Goal: Check status: Check status

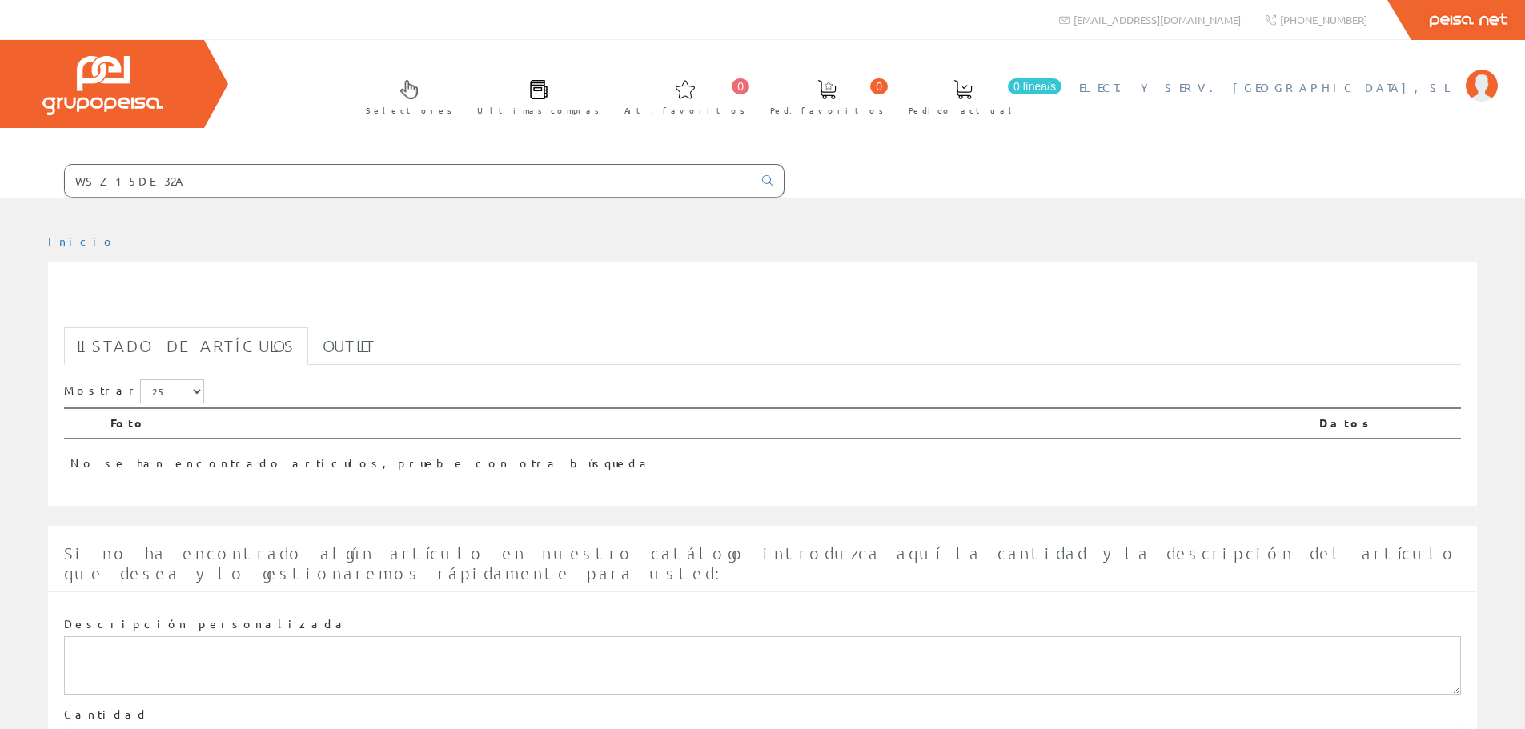
click at [1358, 86] on span "ELECT. Y SERV. [GEOGRAPHIC_DATA], SL" at bounding box center [1268, 87] width 379 height 16
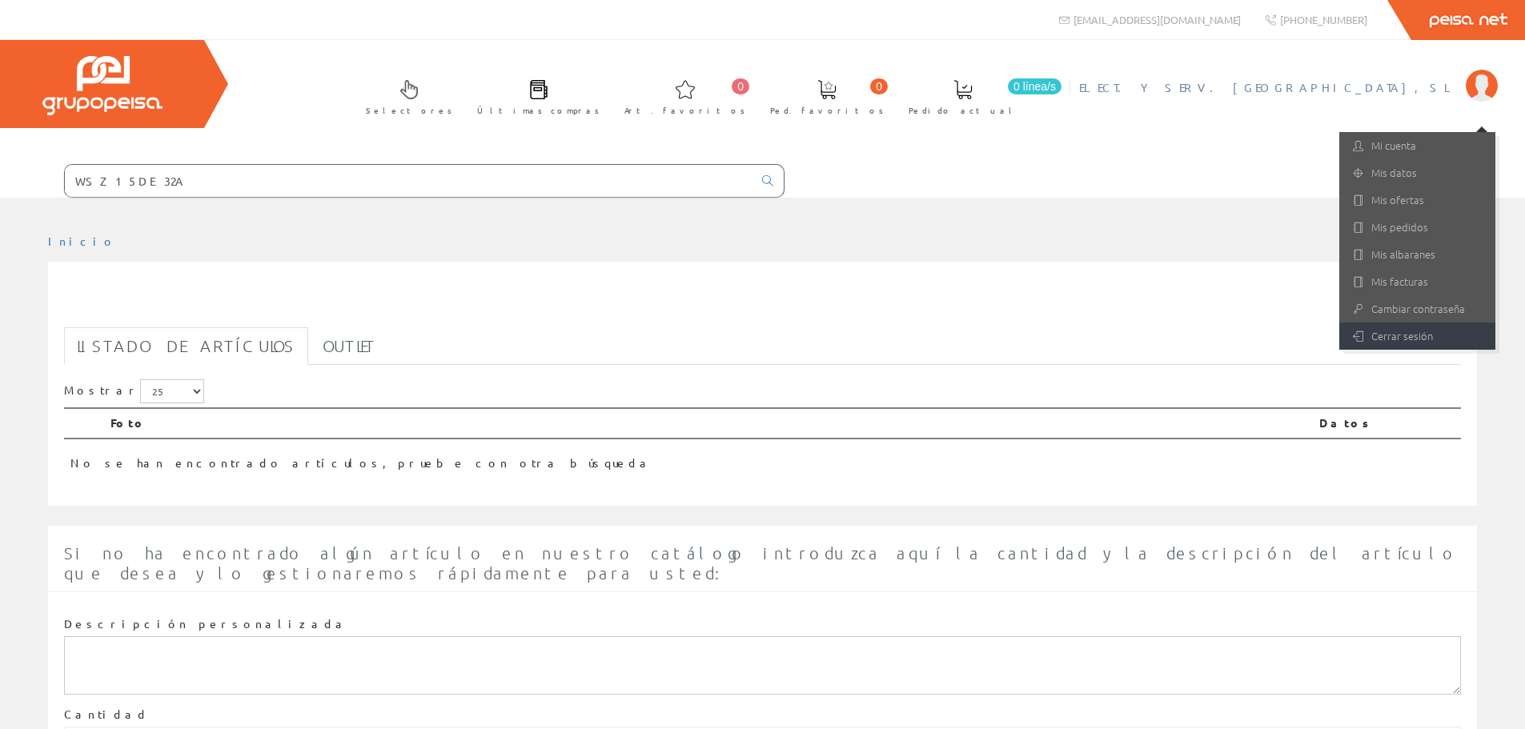
click at [1413, 339] on link "Cerrar sesión" at bounding box center [1418, 336] width 156 height 27
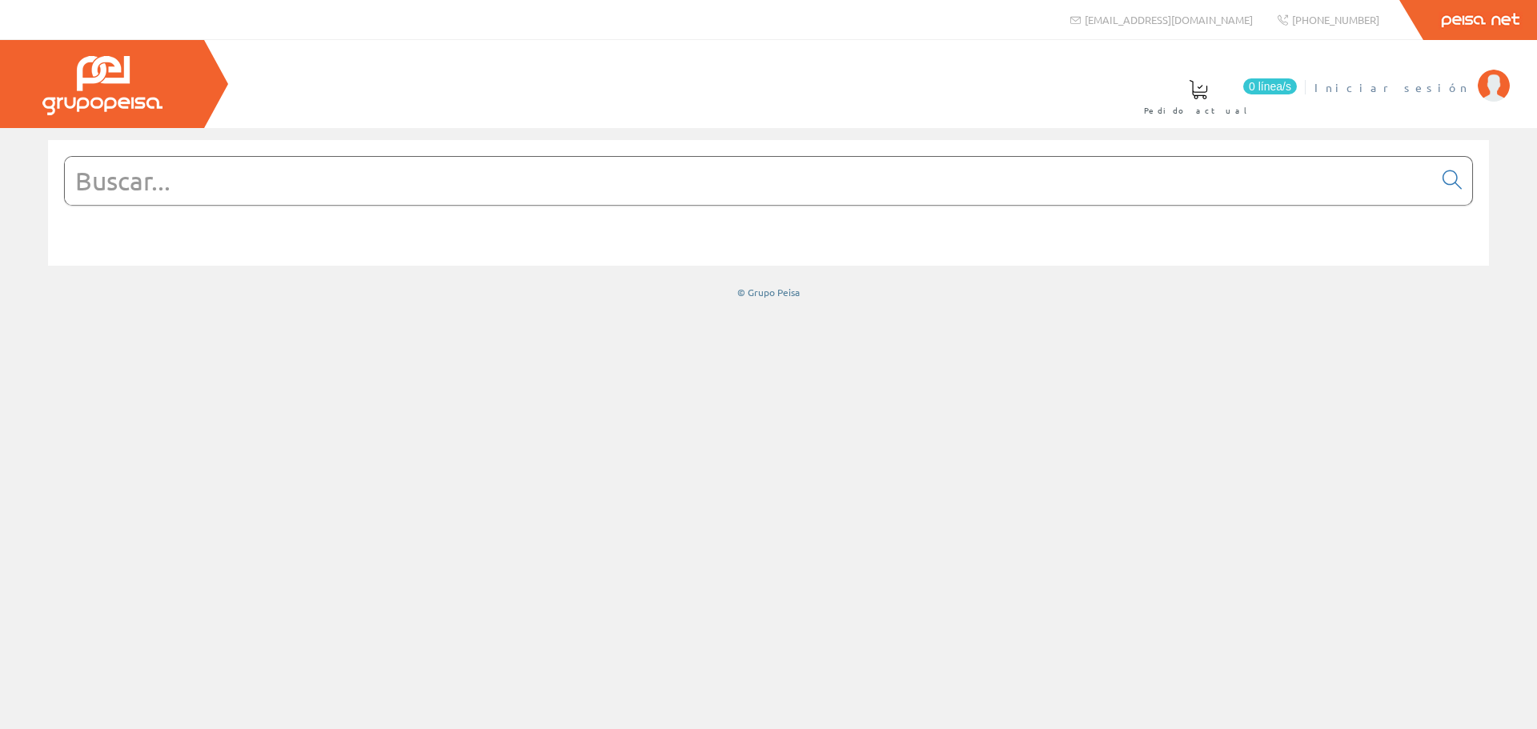
click at [1430, 74] on link "Iniciar sesión" at bounding box center [1412, 73] width 195 height 15
click at [1431, 80] on span "ELECT. Y SERV. [GEOGRAPHIC_DATA], SL" at bounding box center [1280, 87] width 379 height 16
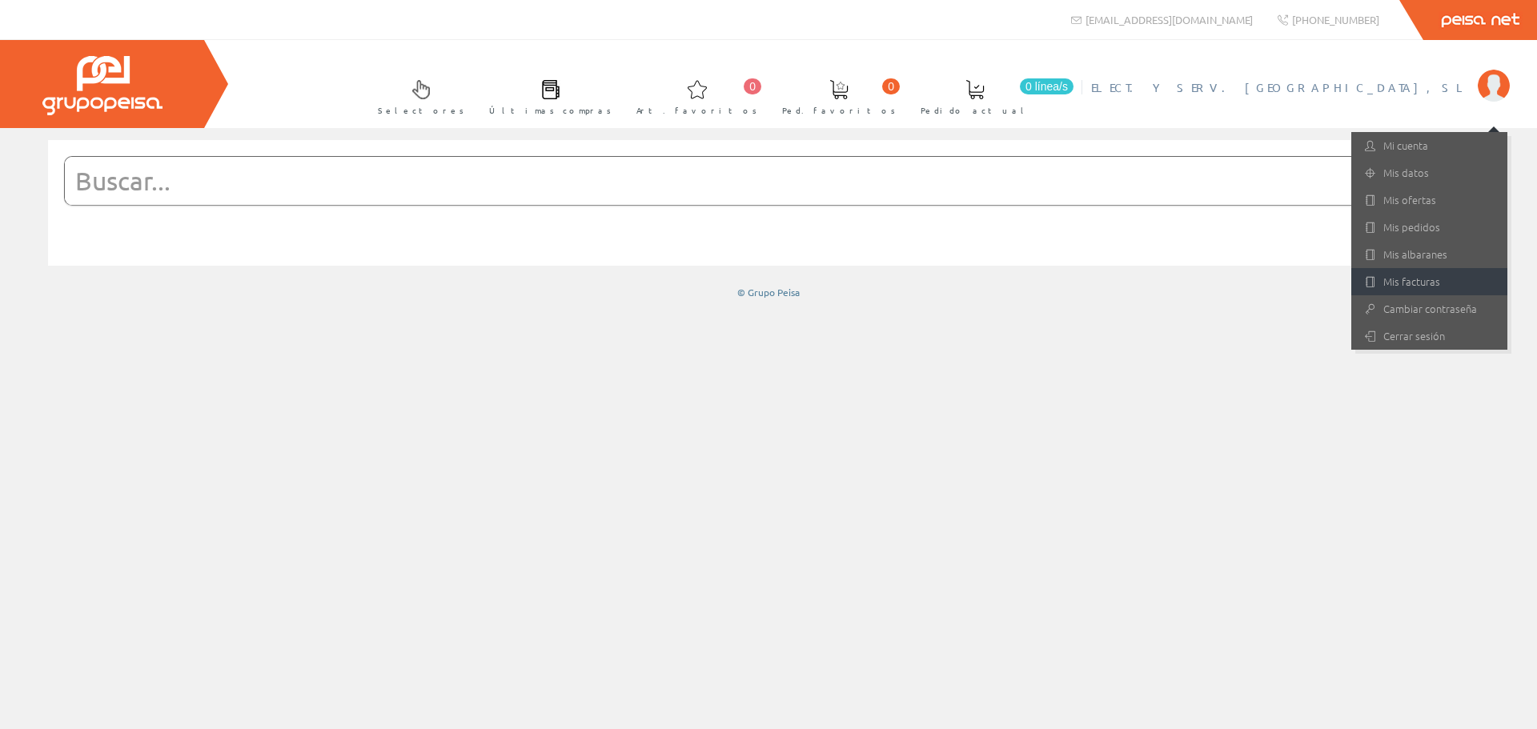
click at [1426, 279] on link "Mis facturas" at bounding box center [1430, 281] width 156 height 27
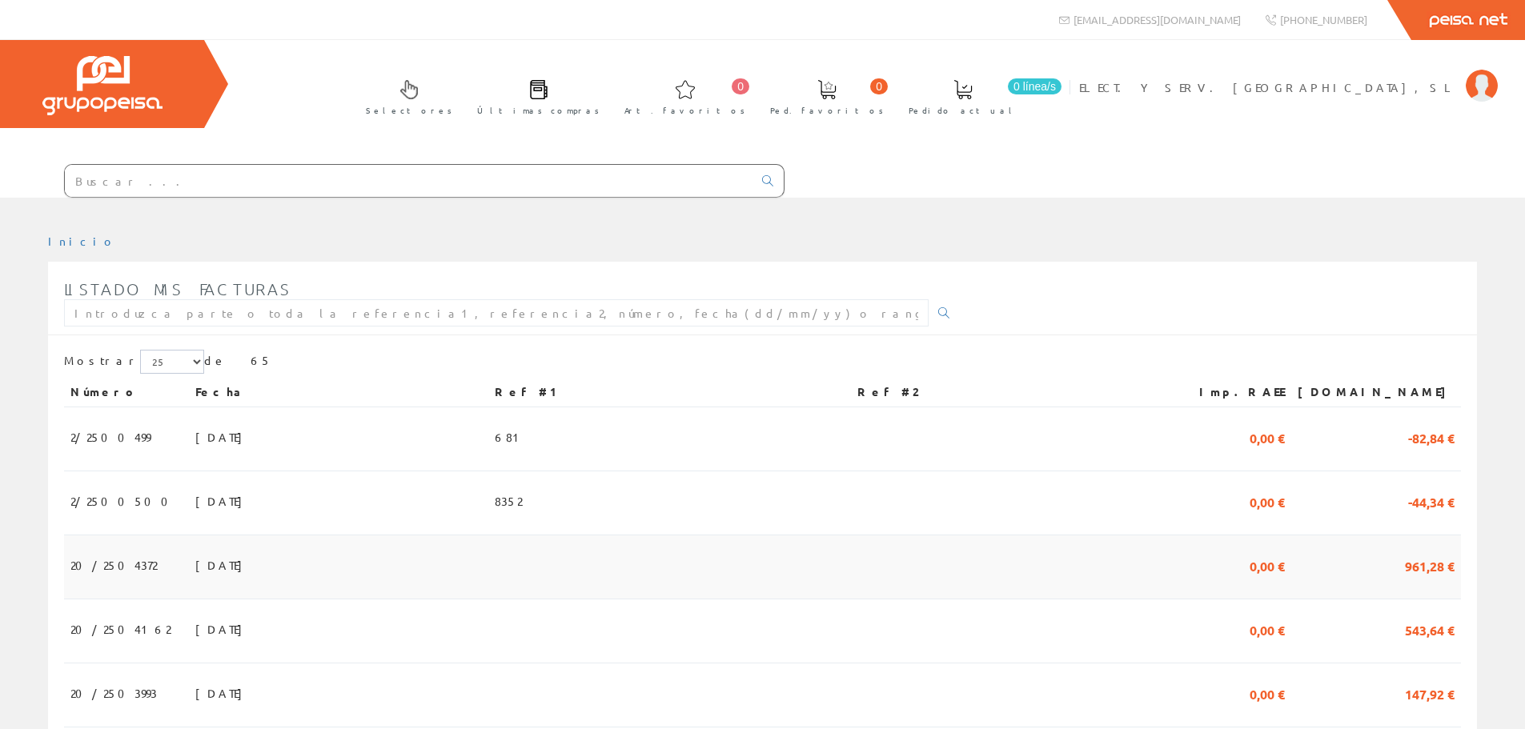
click at [110, 564] on span "20/2504372" at bounding box center [113, 565] width 86 height 27
click at [110, 563] on span "20/2504372" at bounding box center [113, 565] width 86 height 27
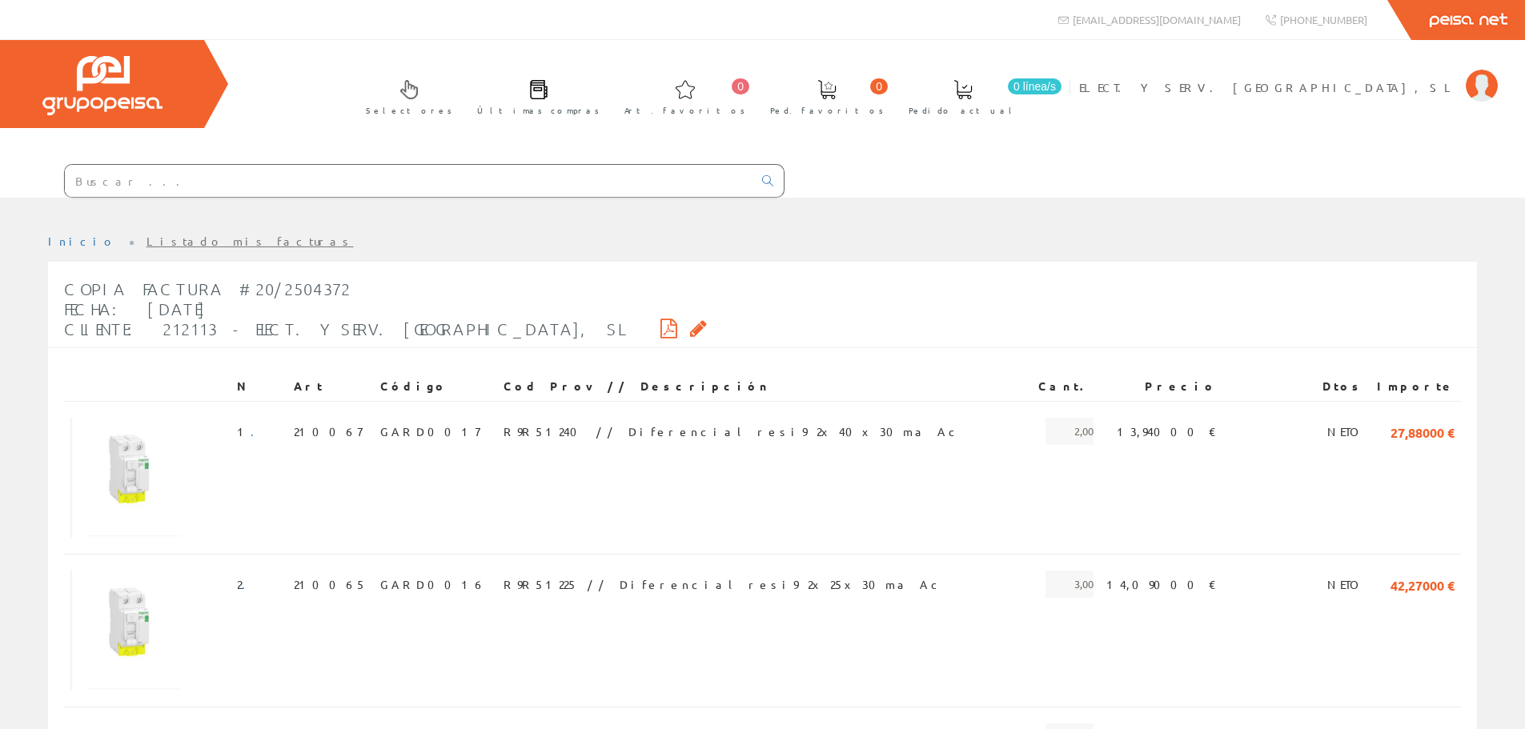
click at [435, 337] on div "Copia Factura #20/2504372 Fecha: 15/09/2025 Cliente: 212113 - ELECT. Y SERV. BE…" at bounding box center [385, 309] width 643 height 76
click at [661, 323] on icon at bounding box center [669, 328] width 17 height 11
click at [58, 243] on link "Inicio" at bounding box center [82, 241] width 68 height 14
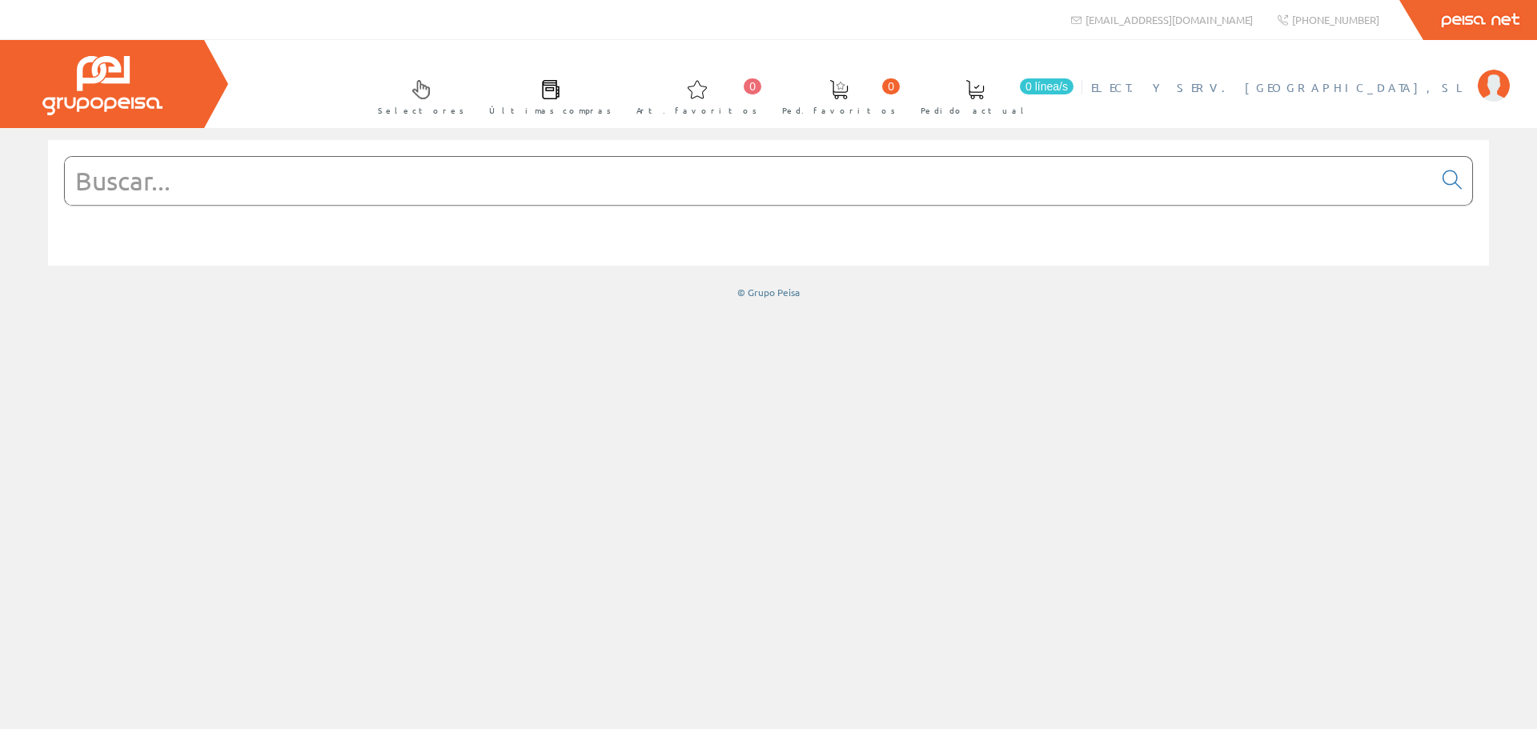
click at [1414, 74] on link "ELECT. Y SERV. [GEOGRAPHIC_DATA], SL" at bounding box center [1300, 73] width 419 height 15
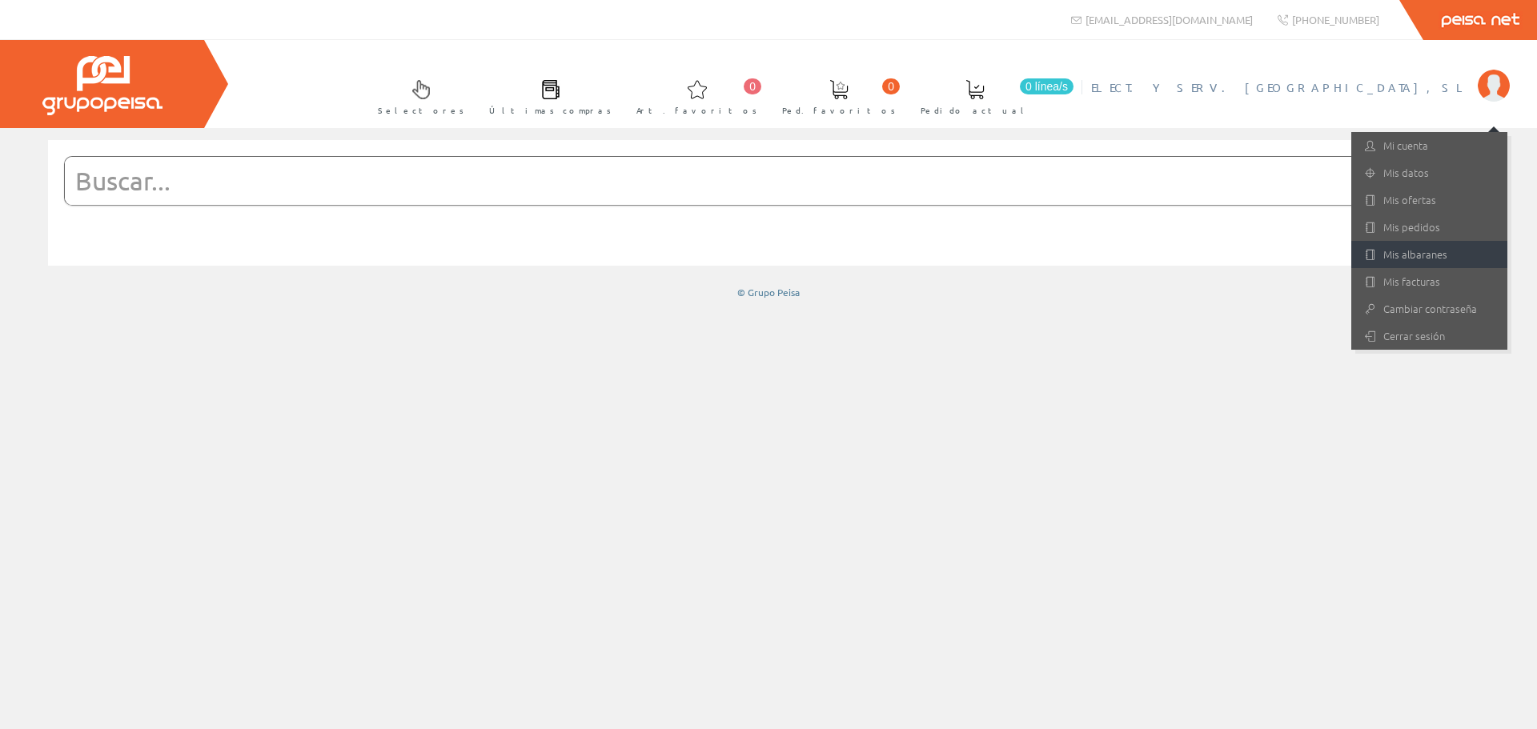
click at [1451, 255] on link "Mis albaranes" at bounding box center [1430, 254] width 156 height 27
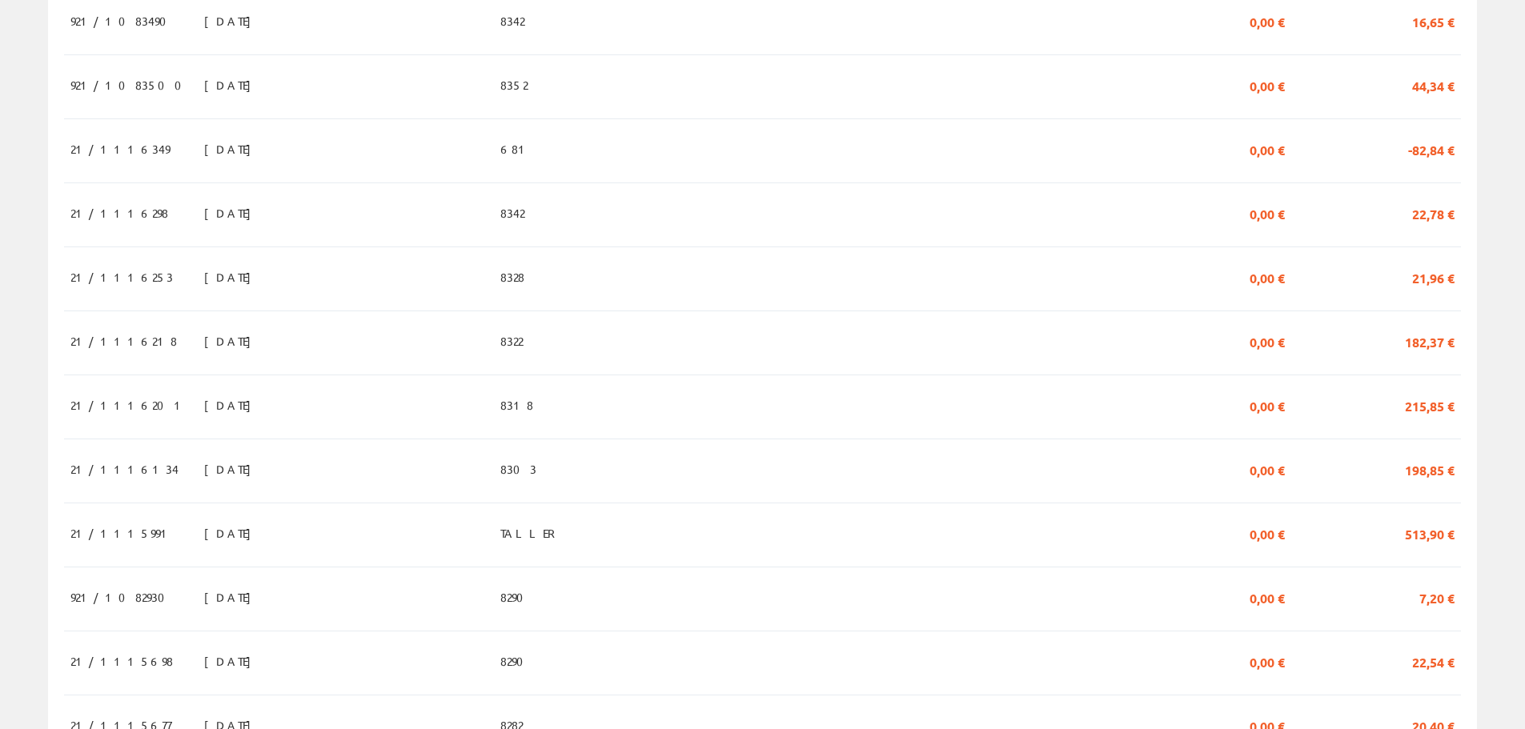
scroll to position [1361, 0]
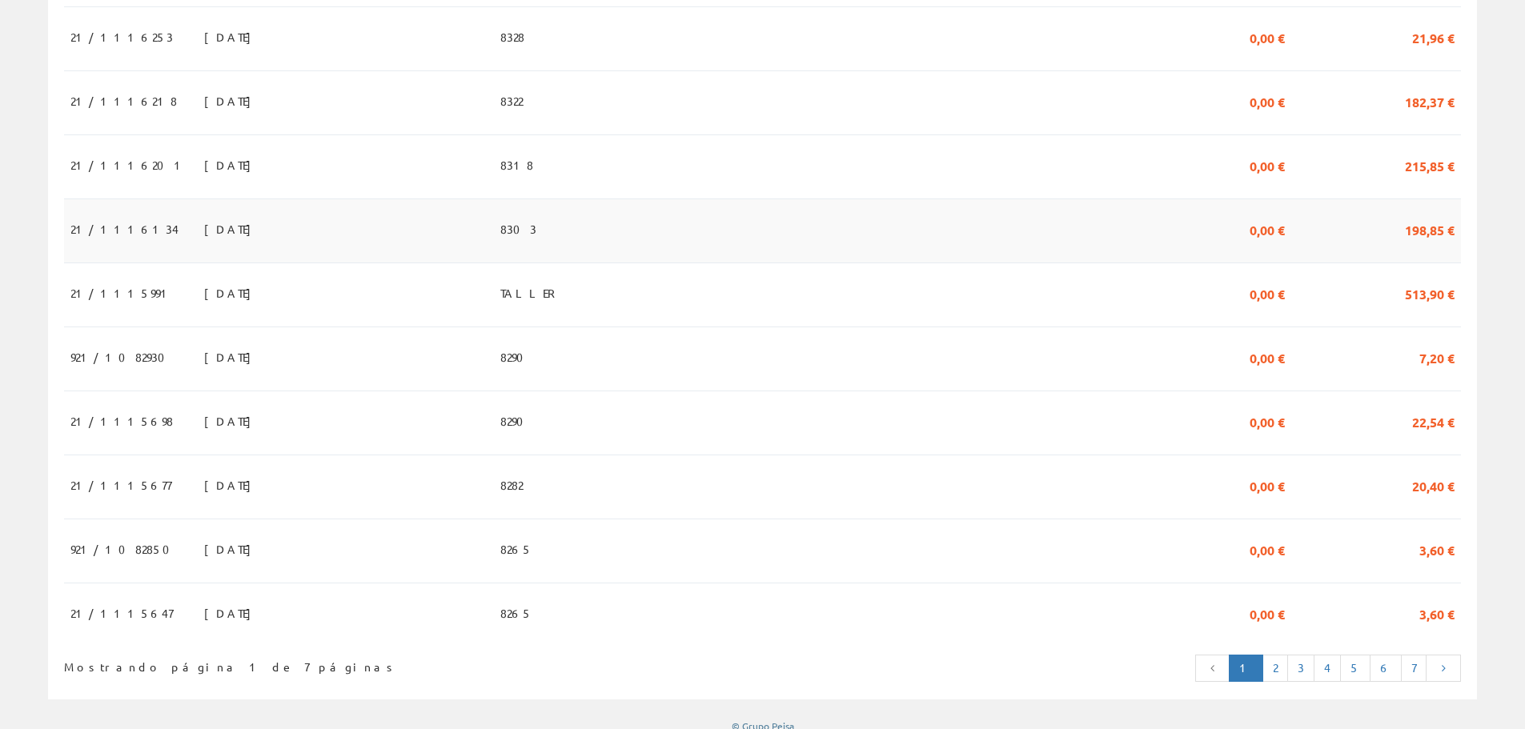
click at [204, 239] on span "[DATE]" at bounding box center [231, 228] width 55 height 27
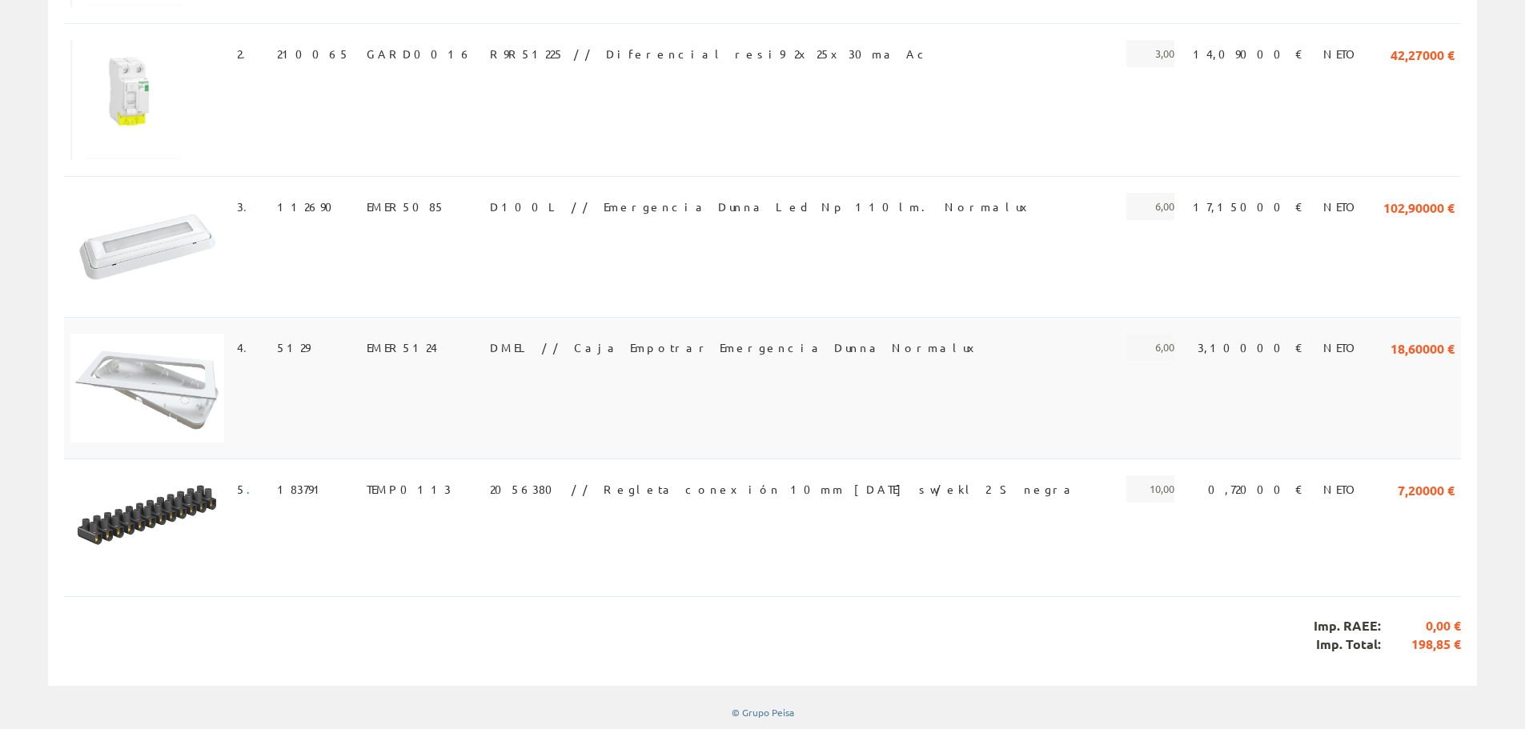
scroll to position [131, 0]
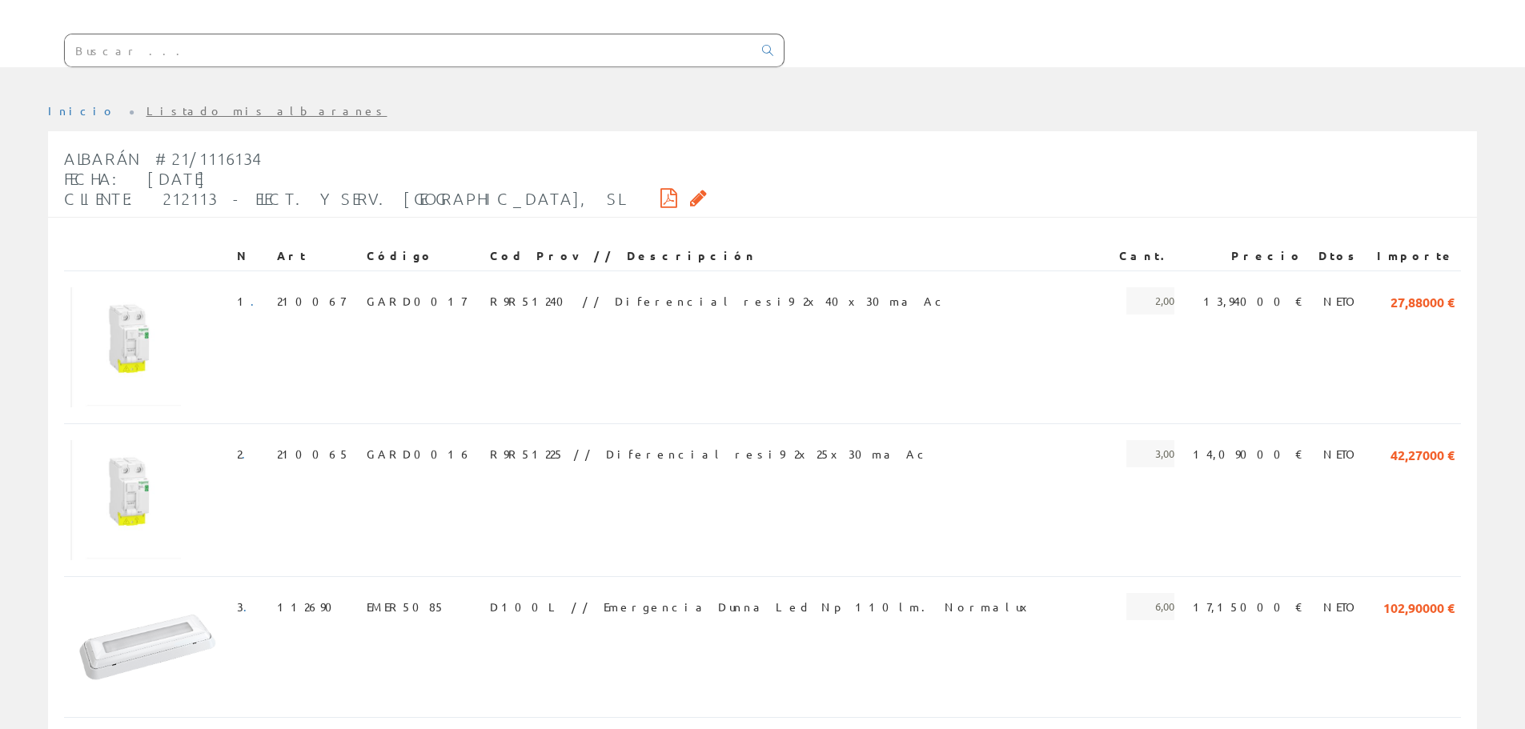
click at [661, 199] on icon at bounding box center [669, 197] width 17 height 11
drag, startPoint x: 251, startPoint y: 159, endPoint x: 153, endPoint y: 155, distance: 98.6
click at [153, 155] on div "Albarán #21/1116134 Fecha: 02/09/2025 Cliente: 212113 - ELECT. Y SERV. BERDUN, …" at bounding box center [385, 179] width 643 height 76
copy span "21/1116134"
click at [147, 109] on link "Listado mis albaranes" at bounding box center [267, 110] width 241 height 14
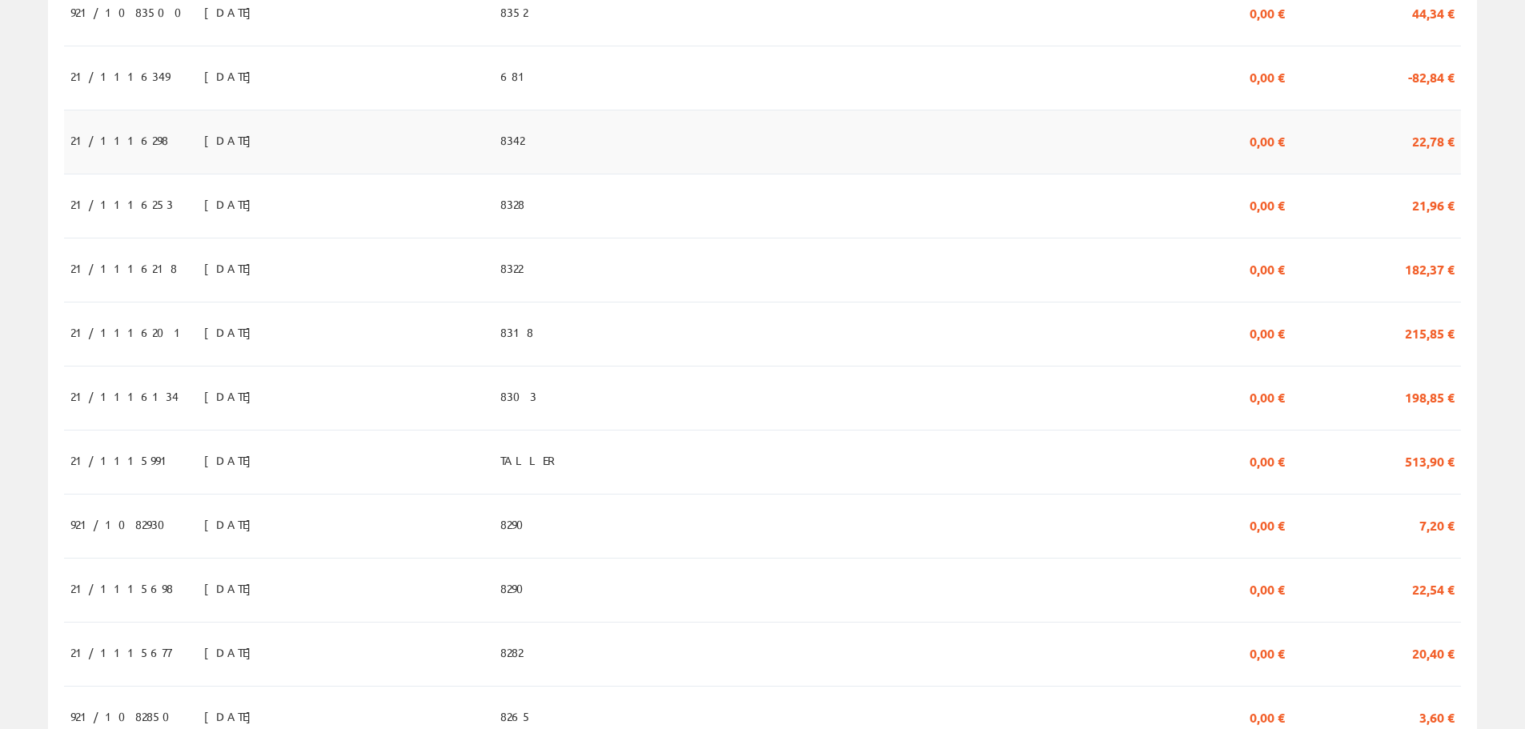
scroll to position [1201, 0]
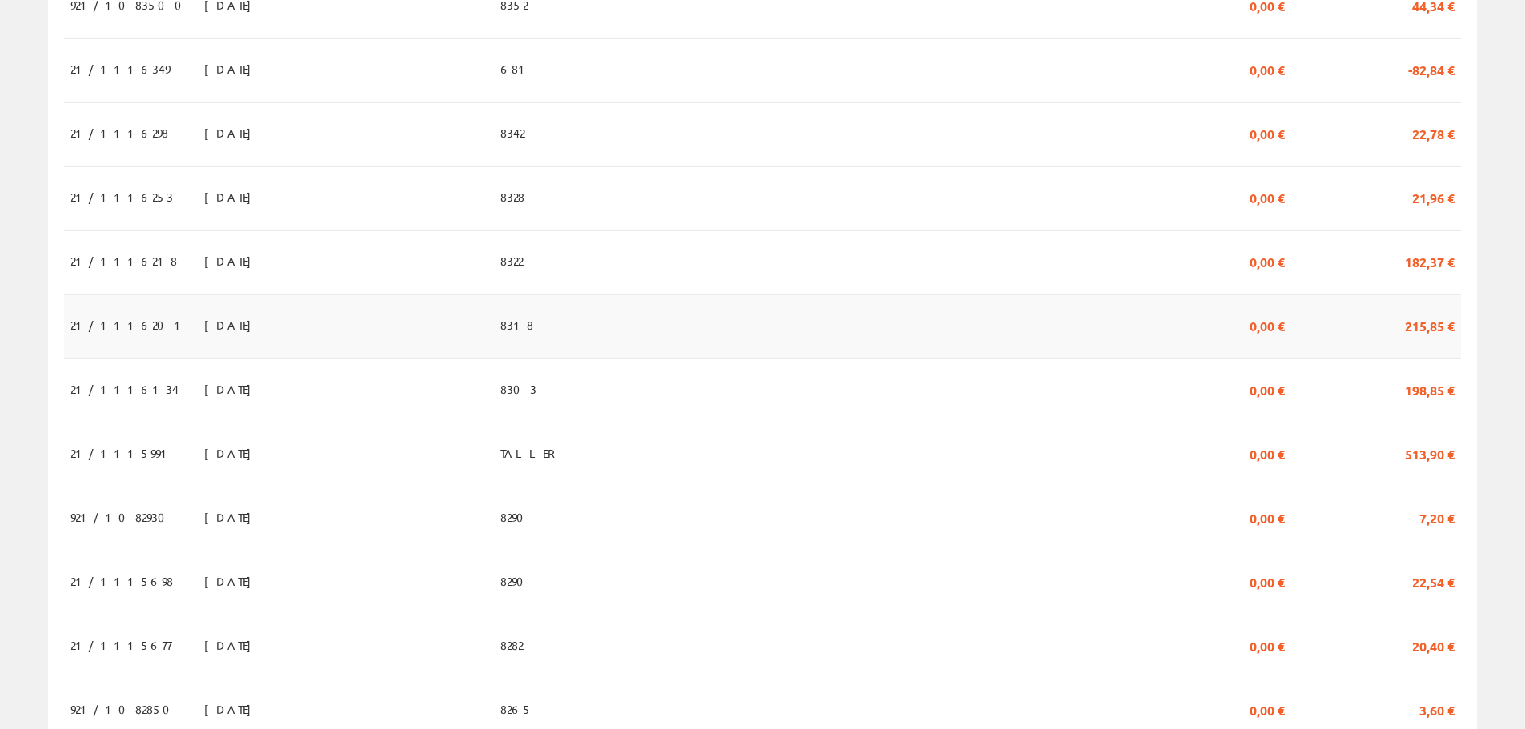
click at [106, 332] on span "21/1116201" at bounding box center [128, 324] width 117 height 27
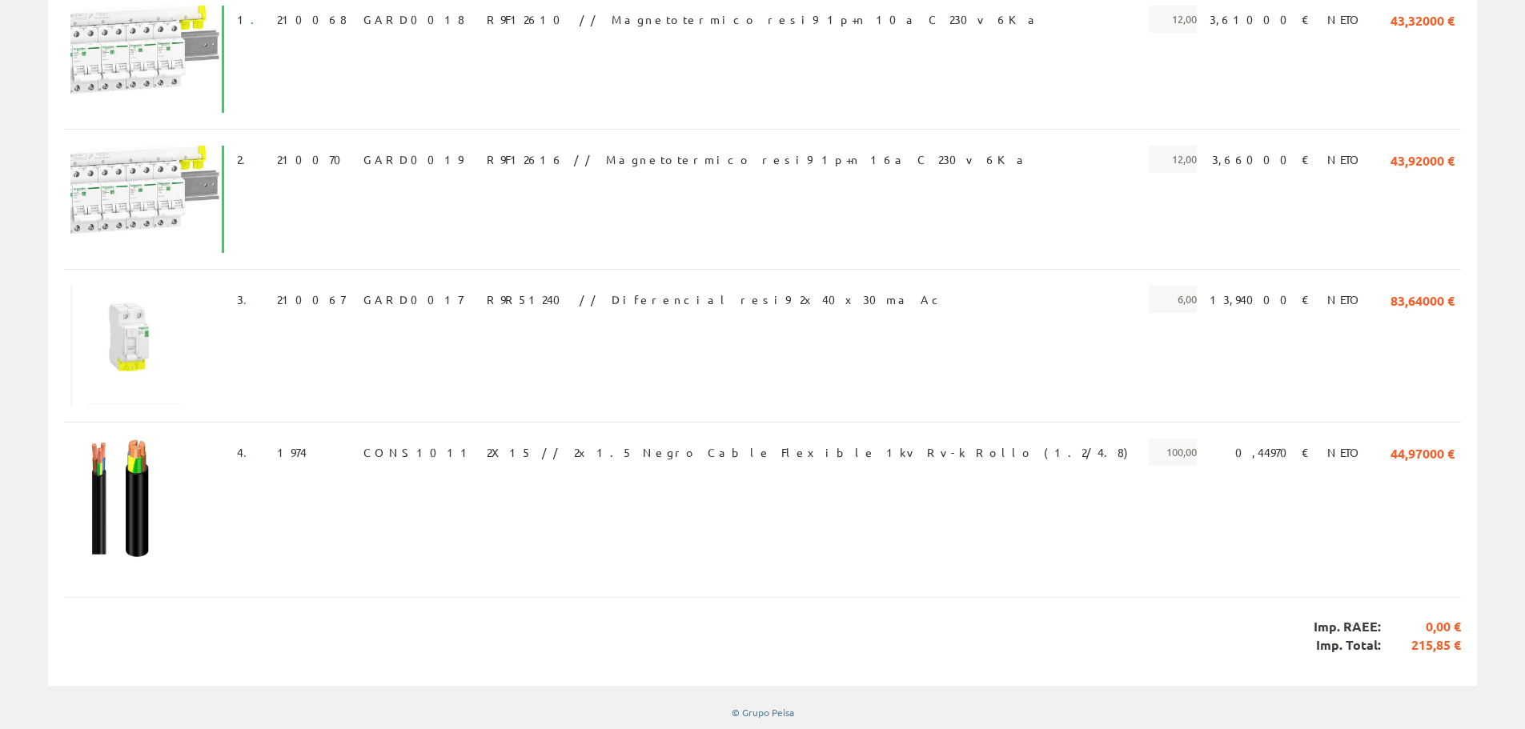
scroll to position [12, 0]
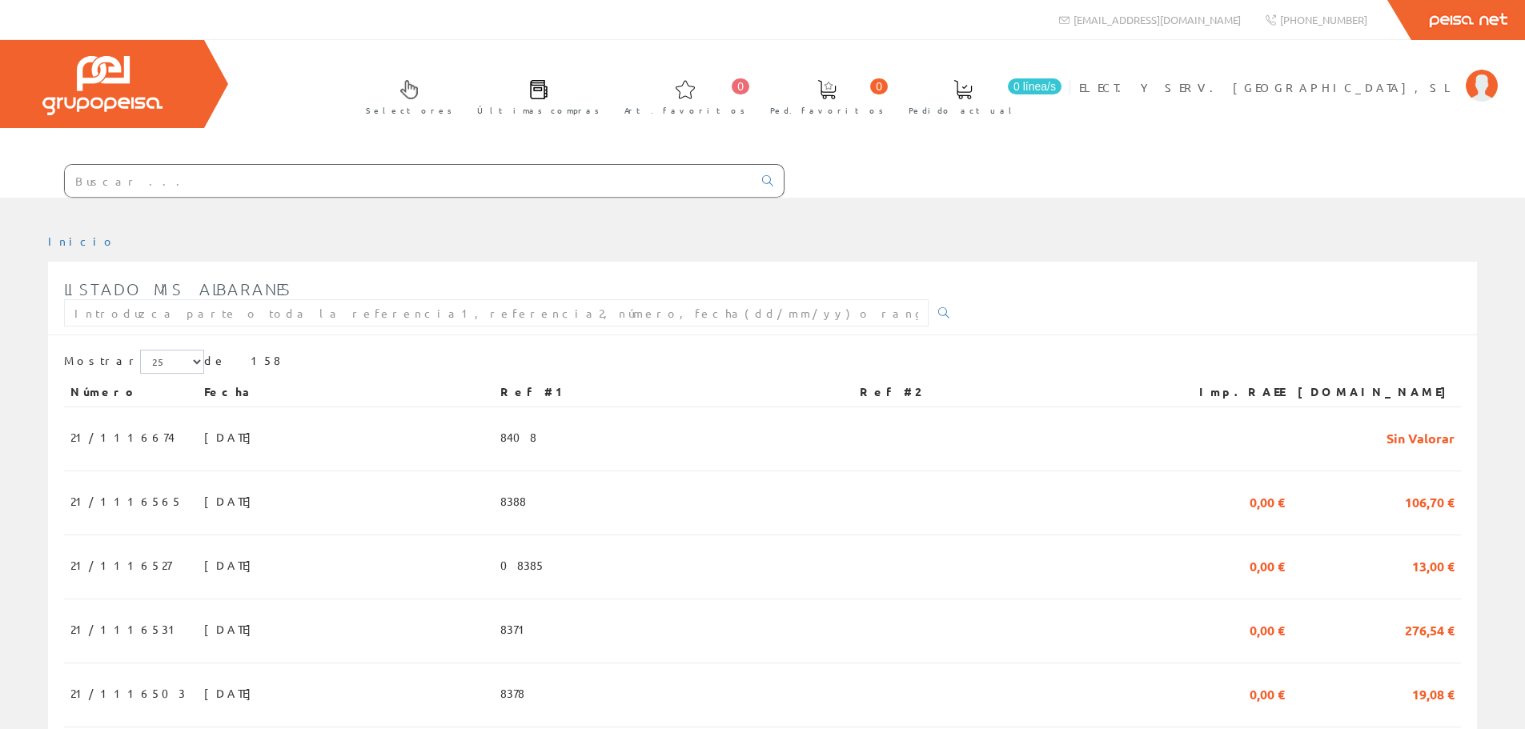
scroll to position [1194, 0]
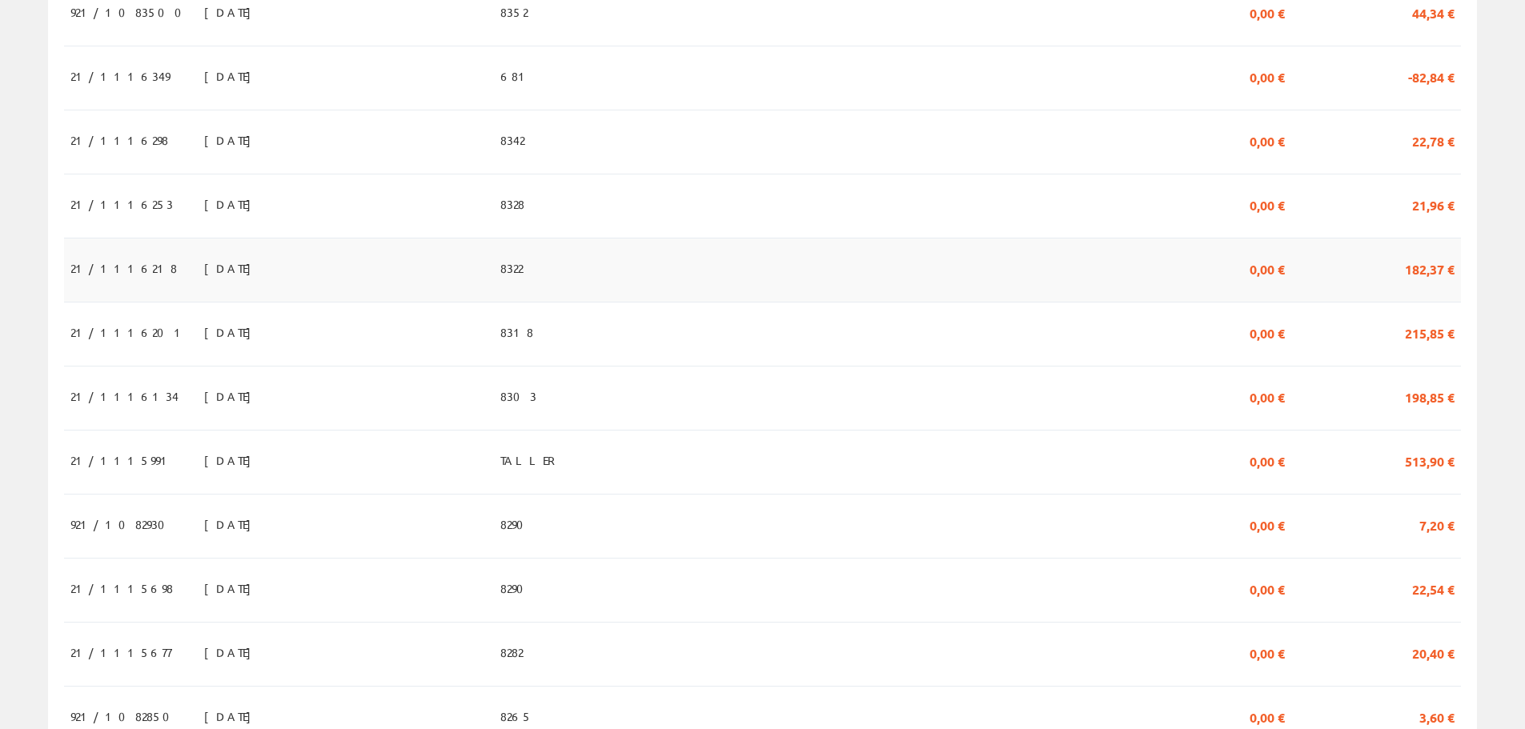
click at [204, 282] on span "05/09/2025" at bounding box center [231, 268] width 55 height 27
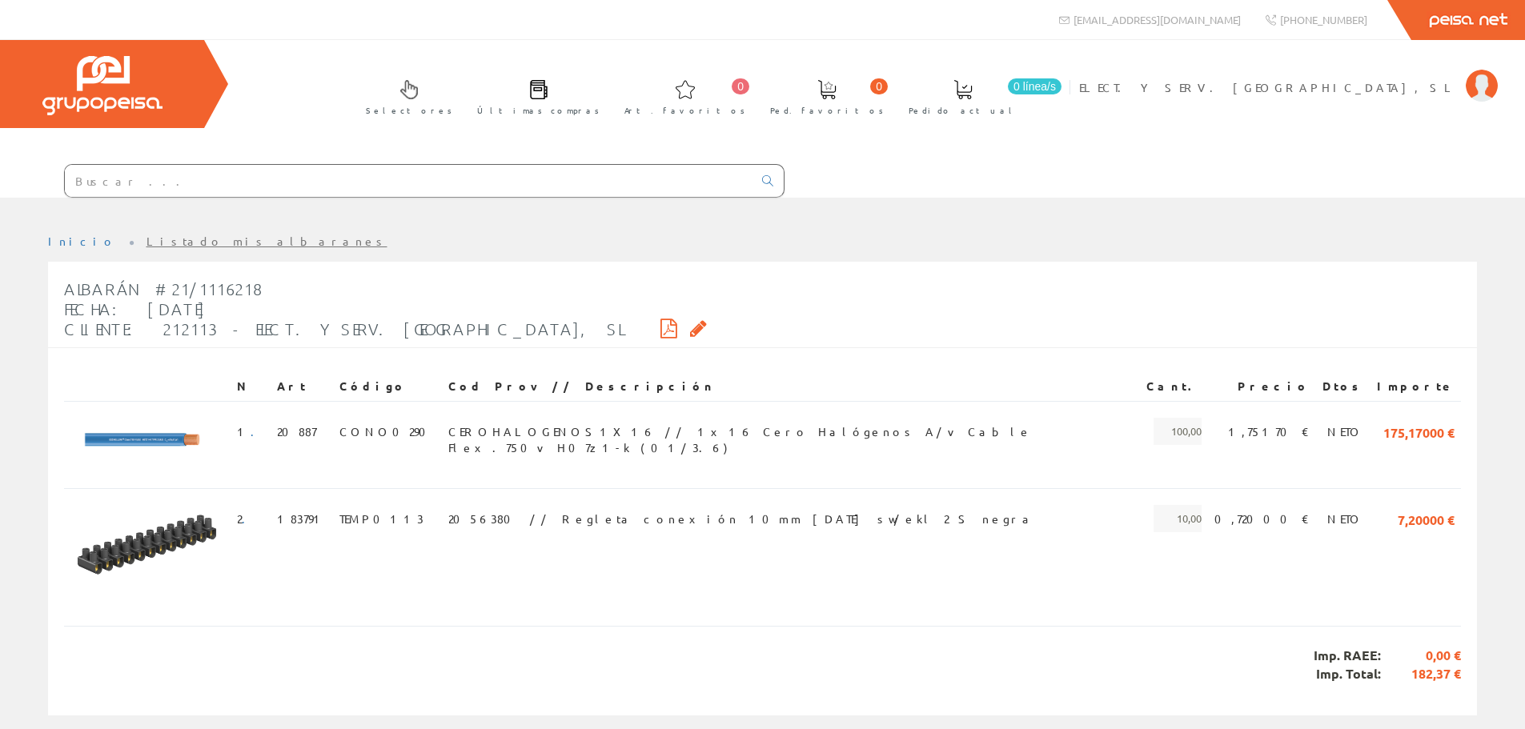
click at [147, 246] on link "Listado mis albaranes" at bounding box center [267, 241] width 241 height 14
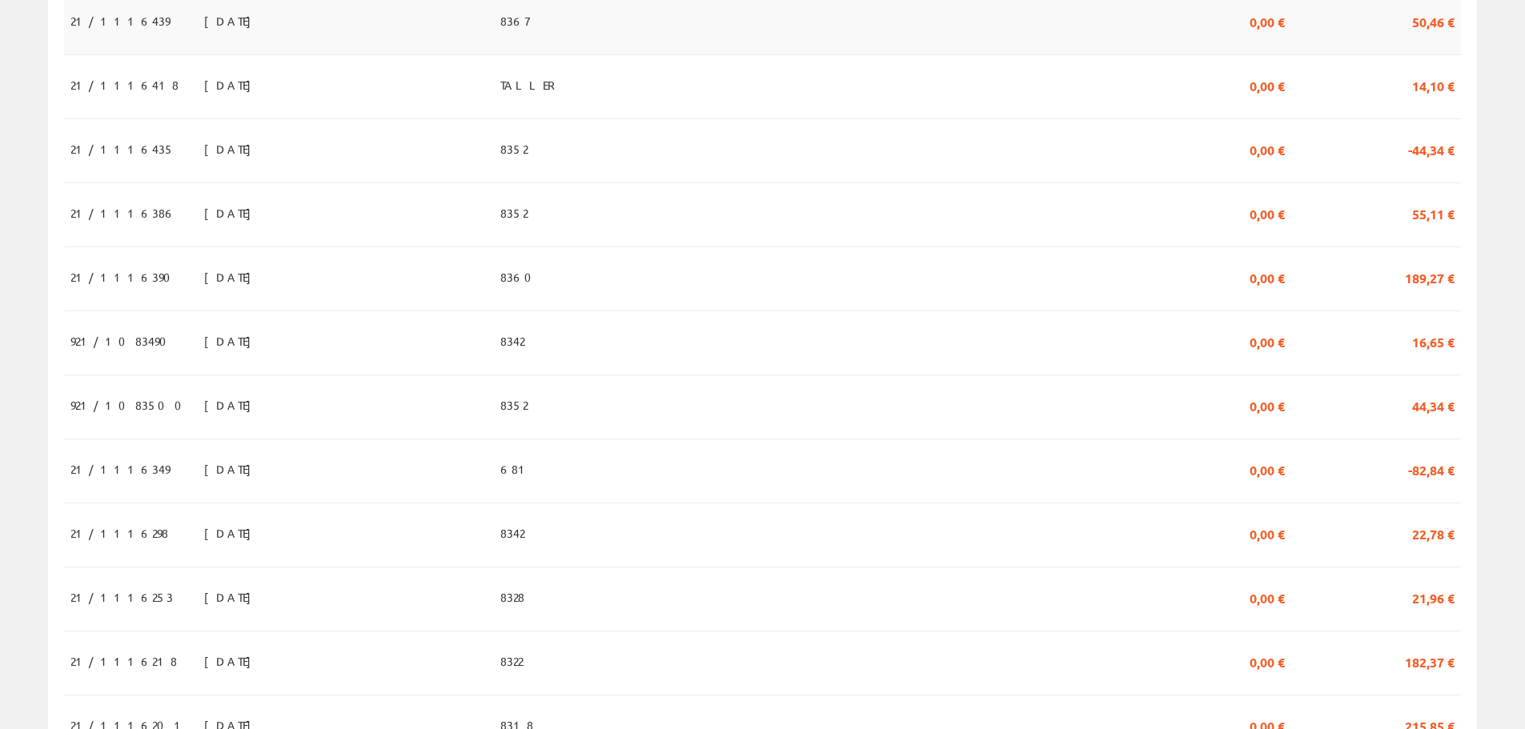
scroll to position [881, 0]
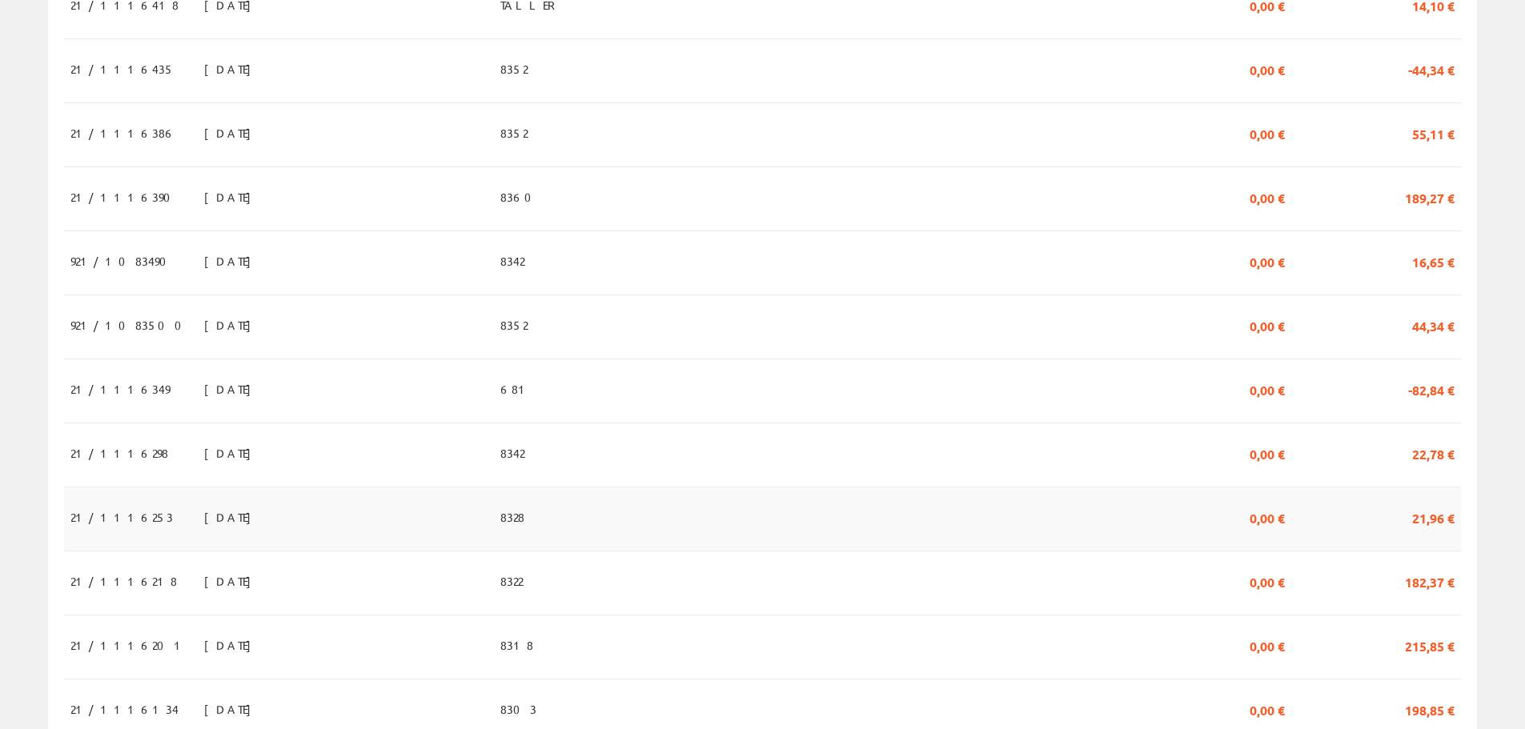
click at [204, 526] on span "[DATE]" at bounding box center [231, 517] width 55 height 27
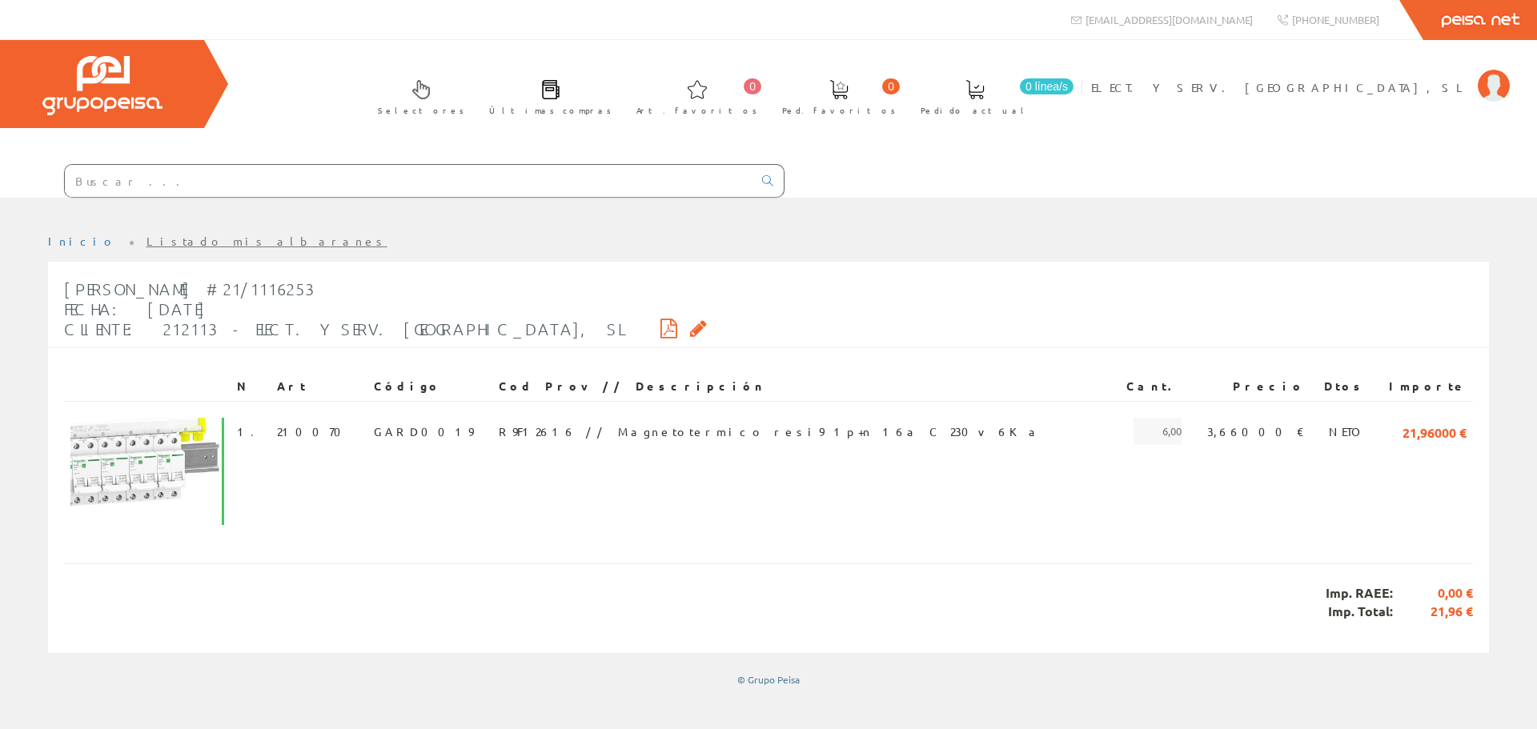
click at [168, 235] on link "Listado mis albaranes" at bounding box center [267, 241] width 241 height 14
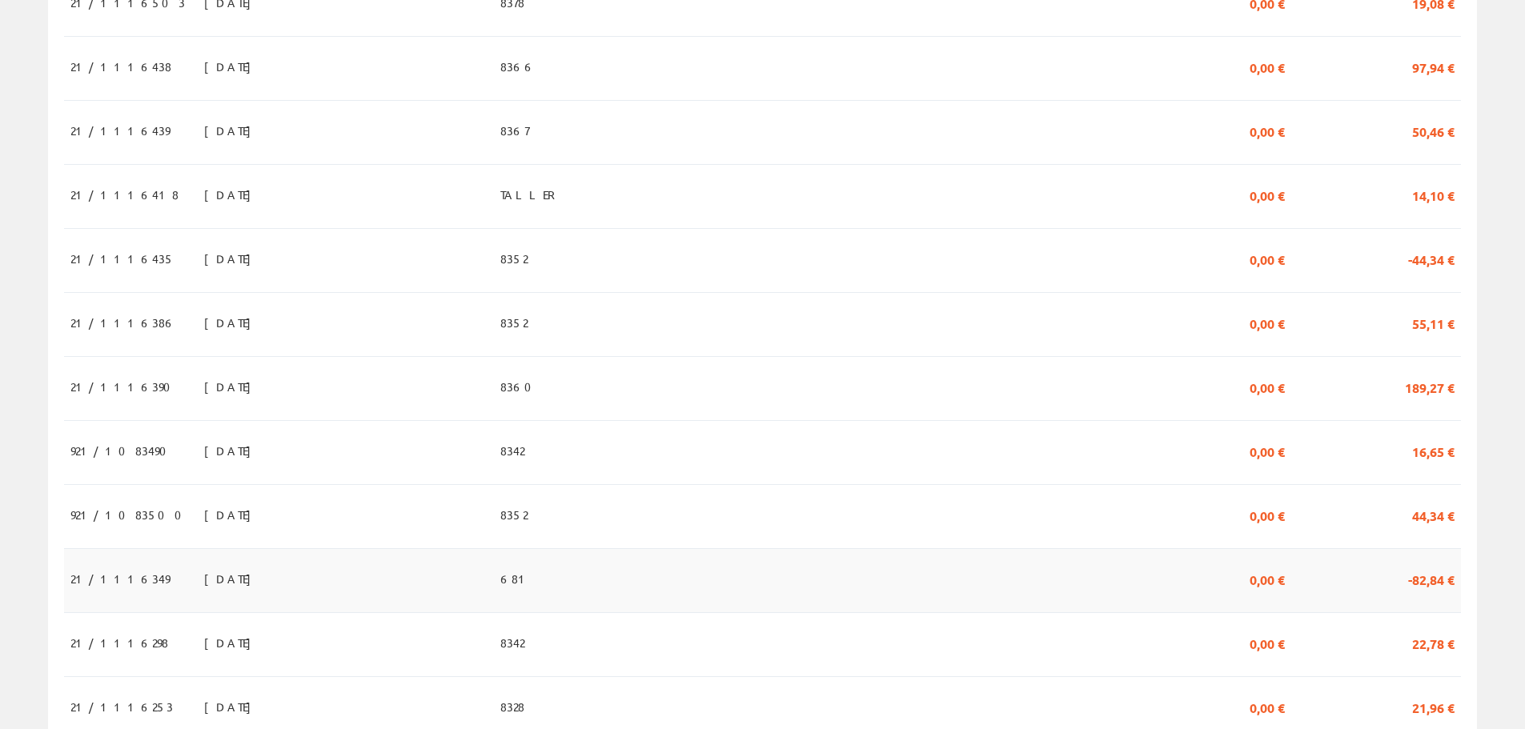
scroll to position [721, 0]
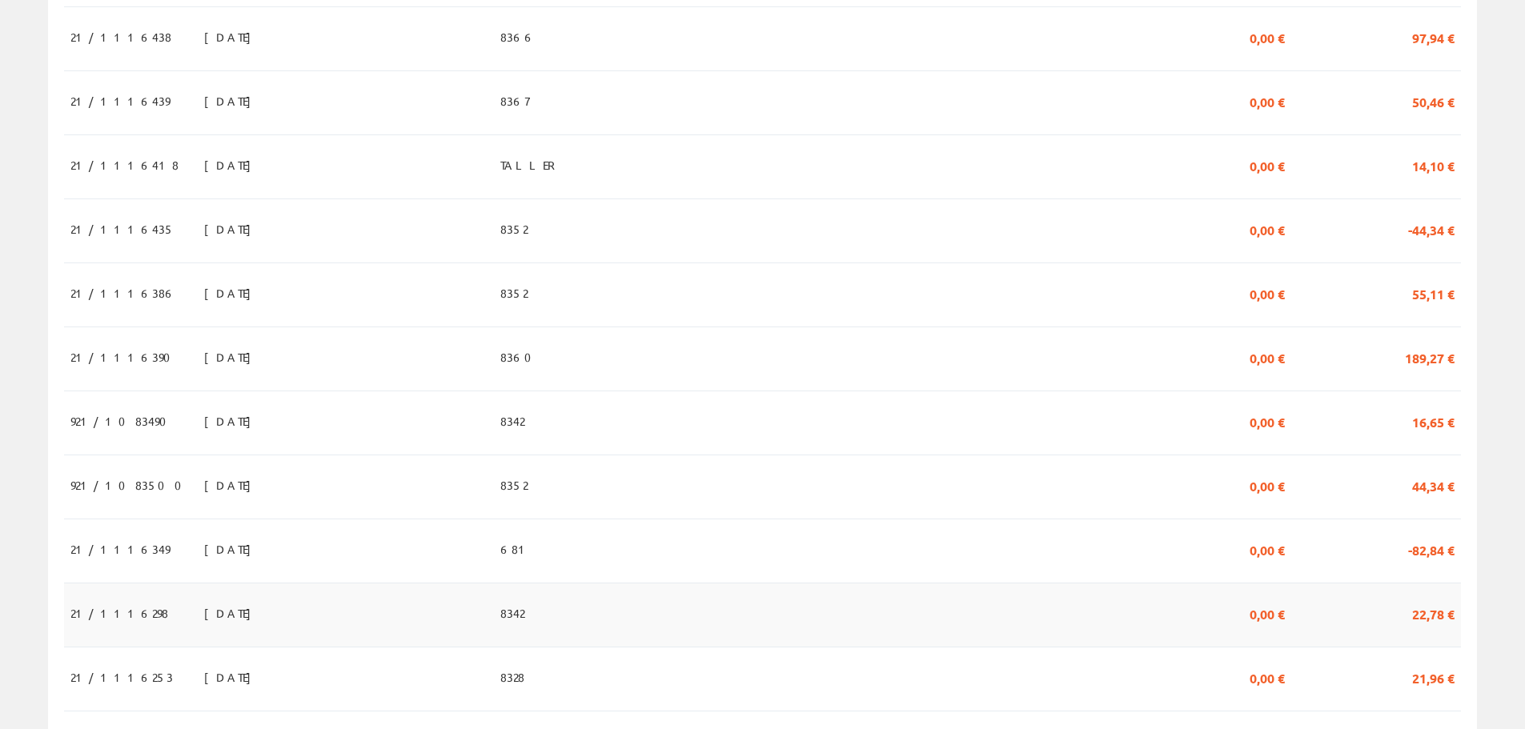
click at [142, 608] on td "21/1116298" at bounding box center [131, 615] width 134 height 64
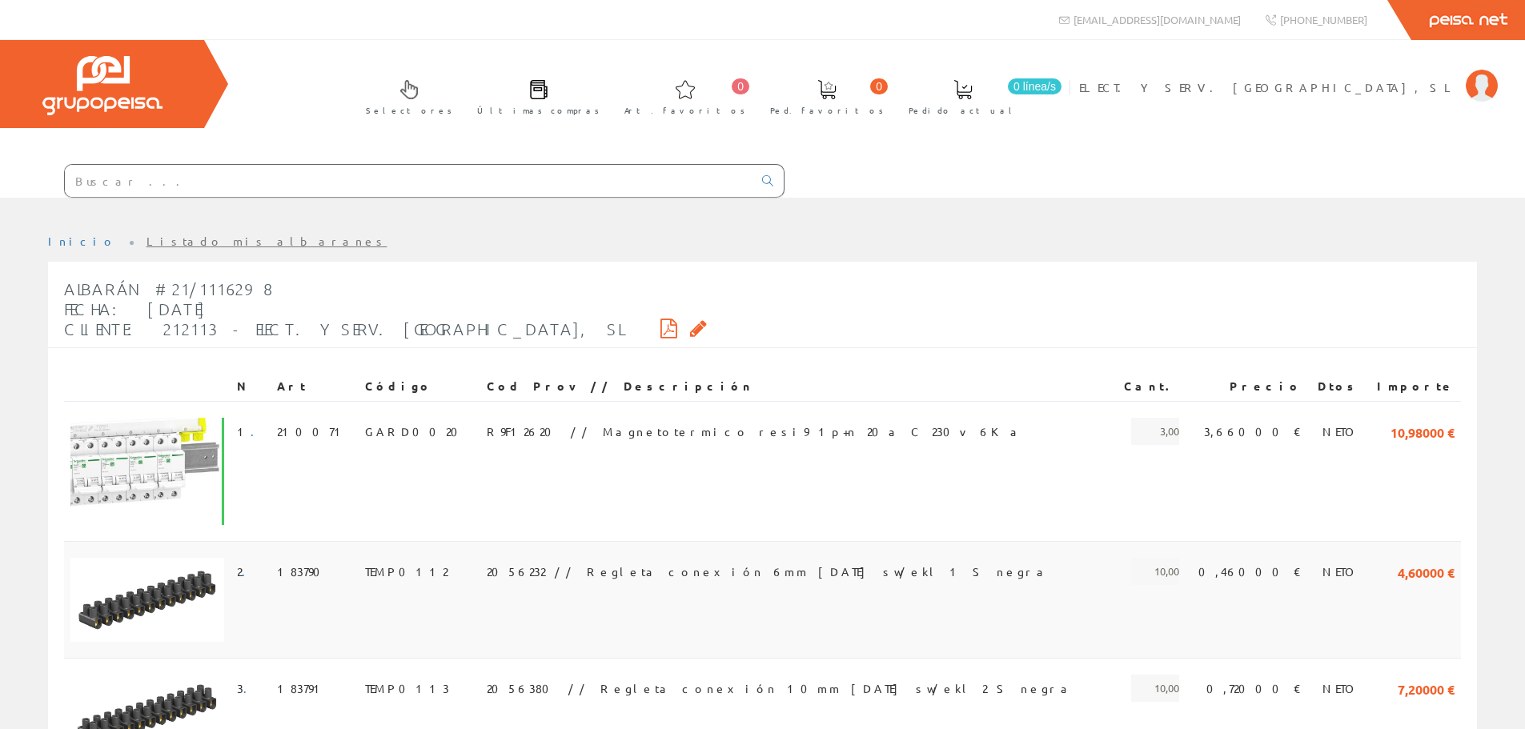
scroll to position [200, 0]
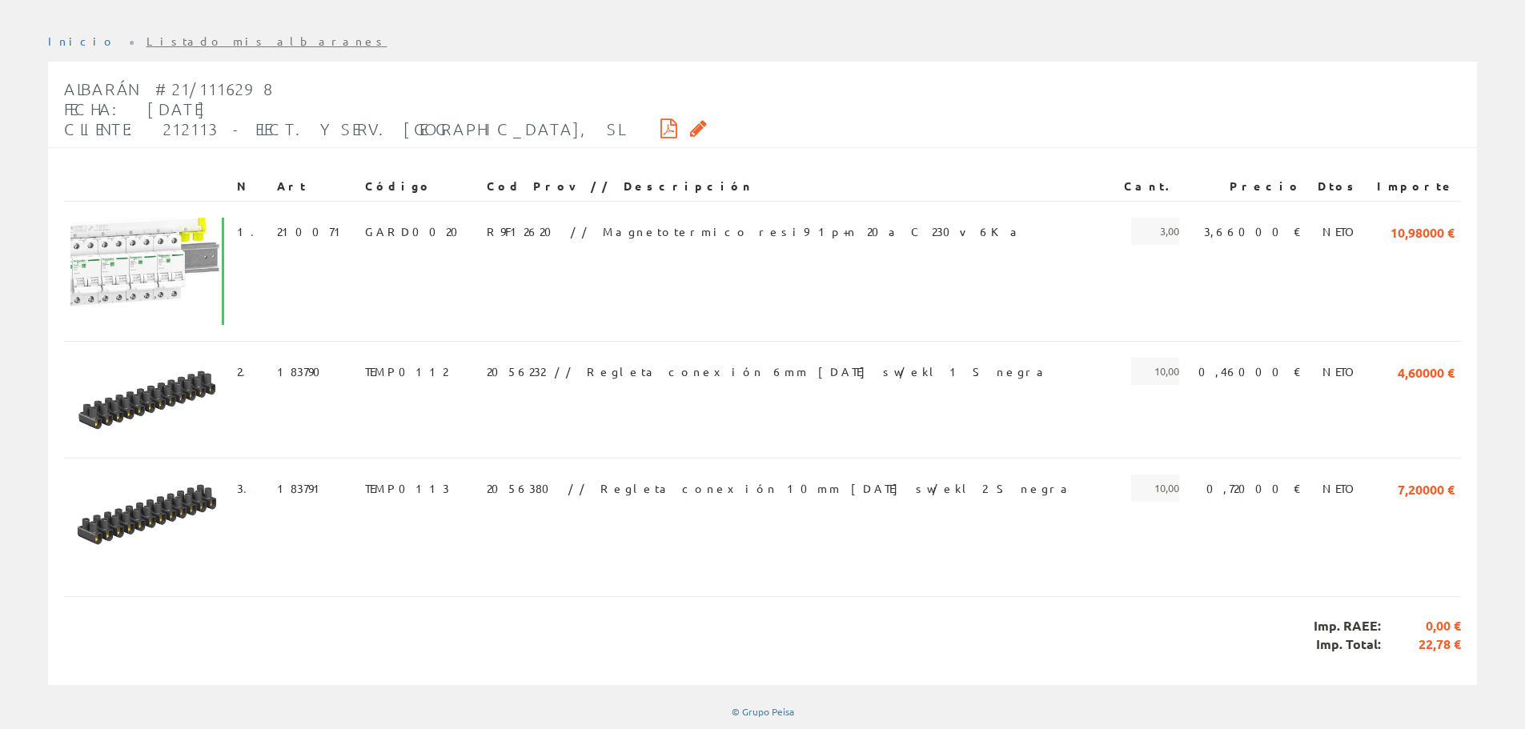
click at [147, 42] on link "Listado mis albaranes" at bounding box center [267, 41] width 241 height 14
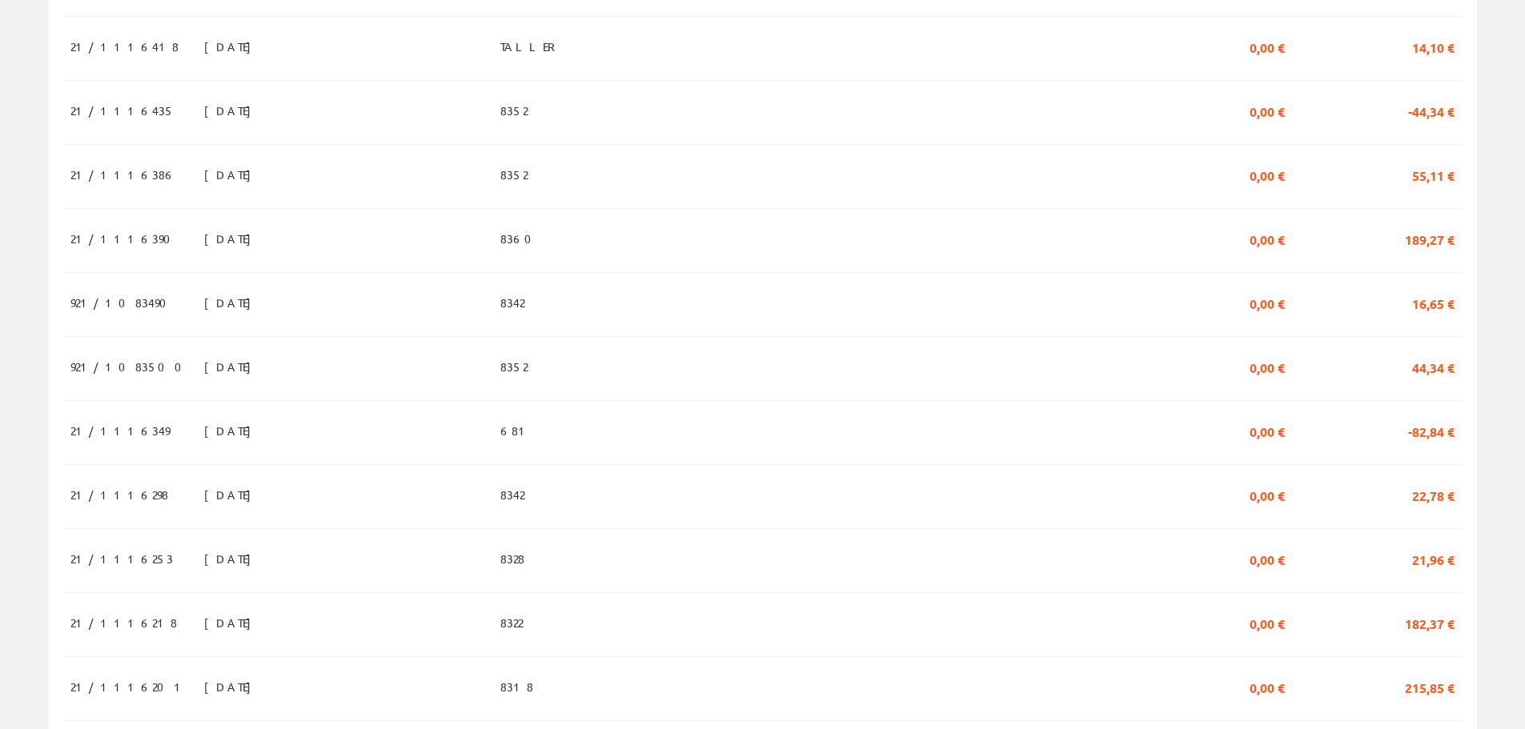
scroll to position [881, 0]
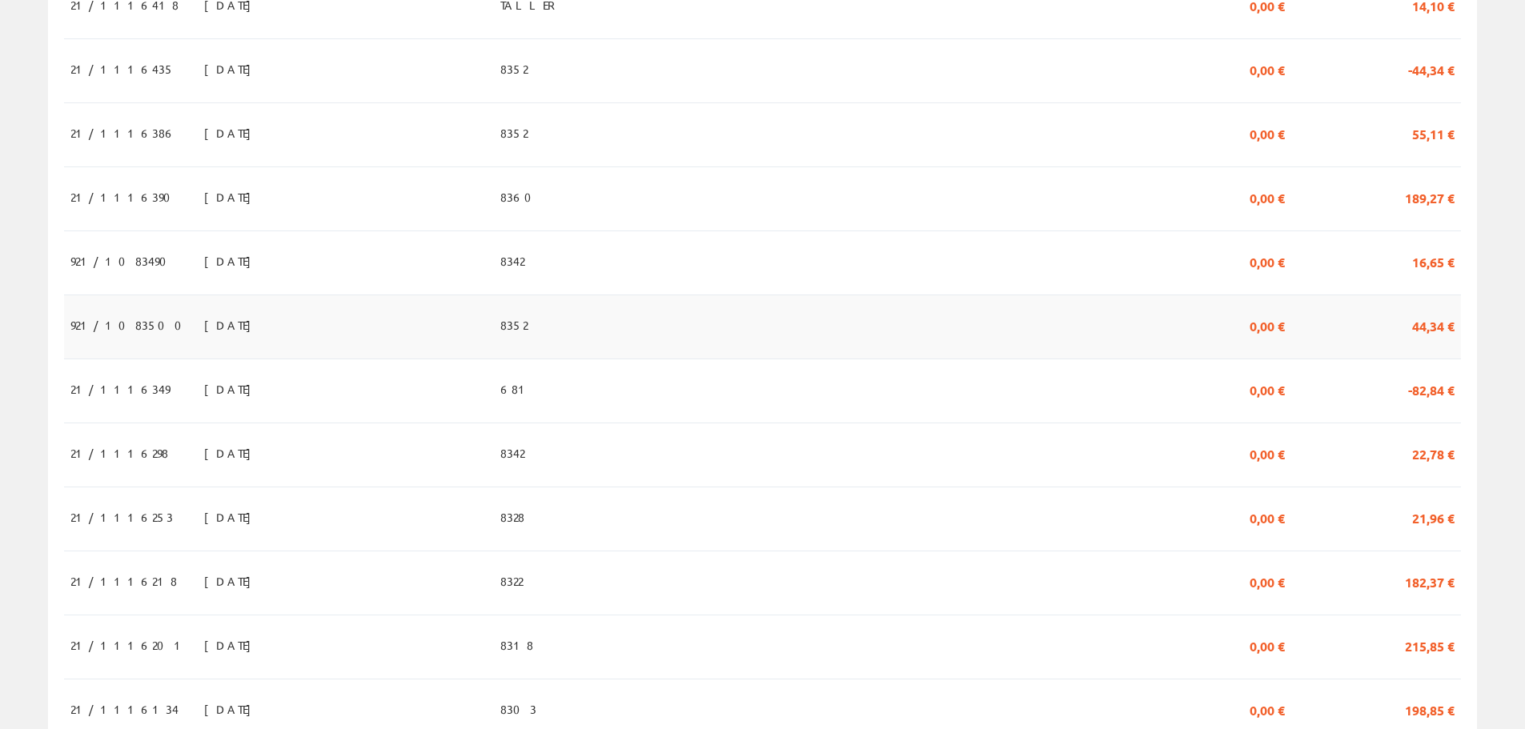
click at [204, 339] on span "[DATE]" at bounding box center [231, 324] width 55 height 27
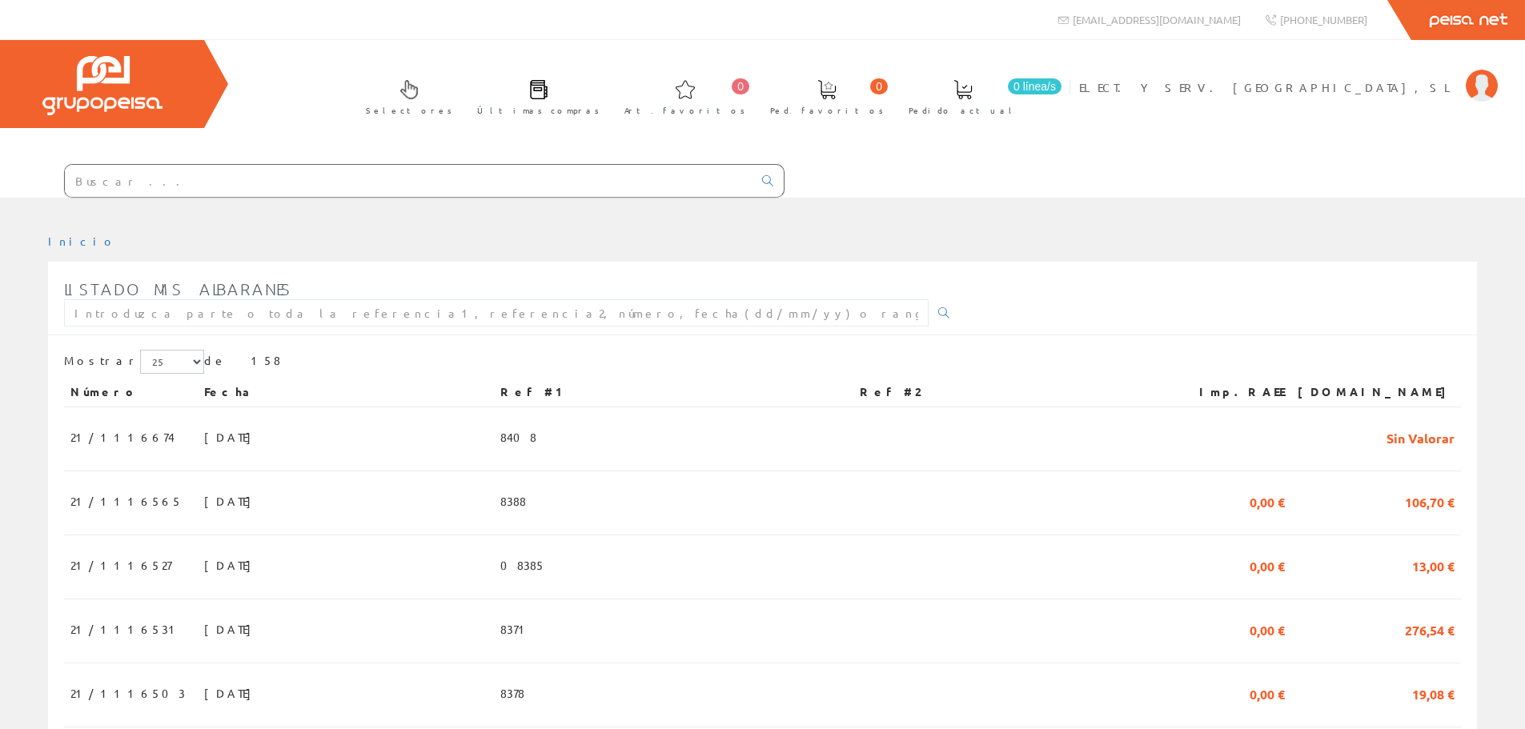
scroll to position [874, 0]
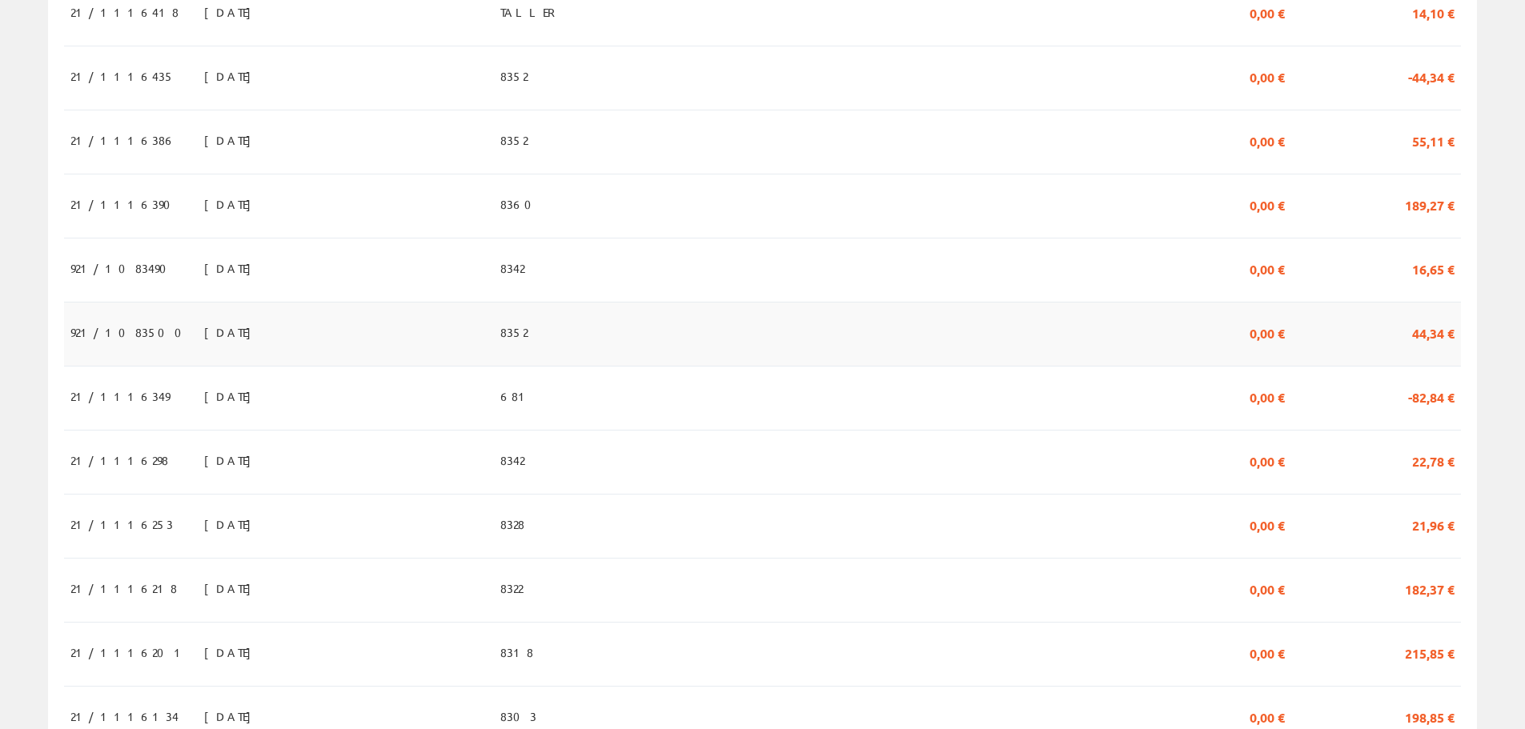
click at [204, 339] on span "12/09/2025" at bounding box center [231, 332] width 55 height 27
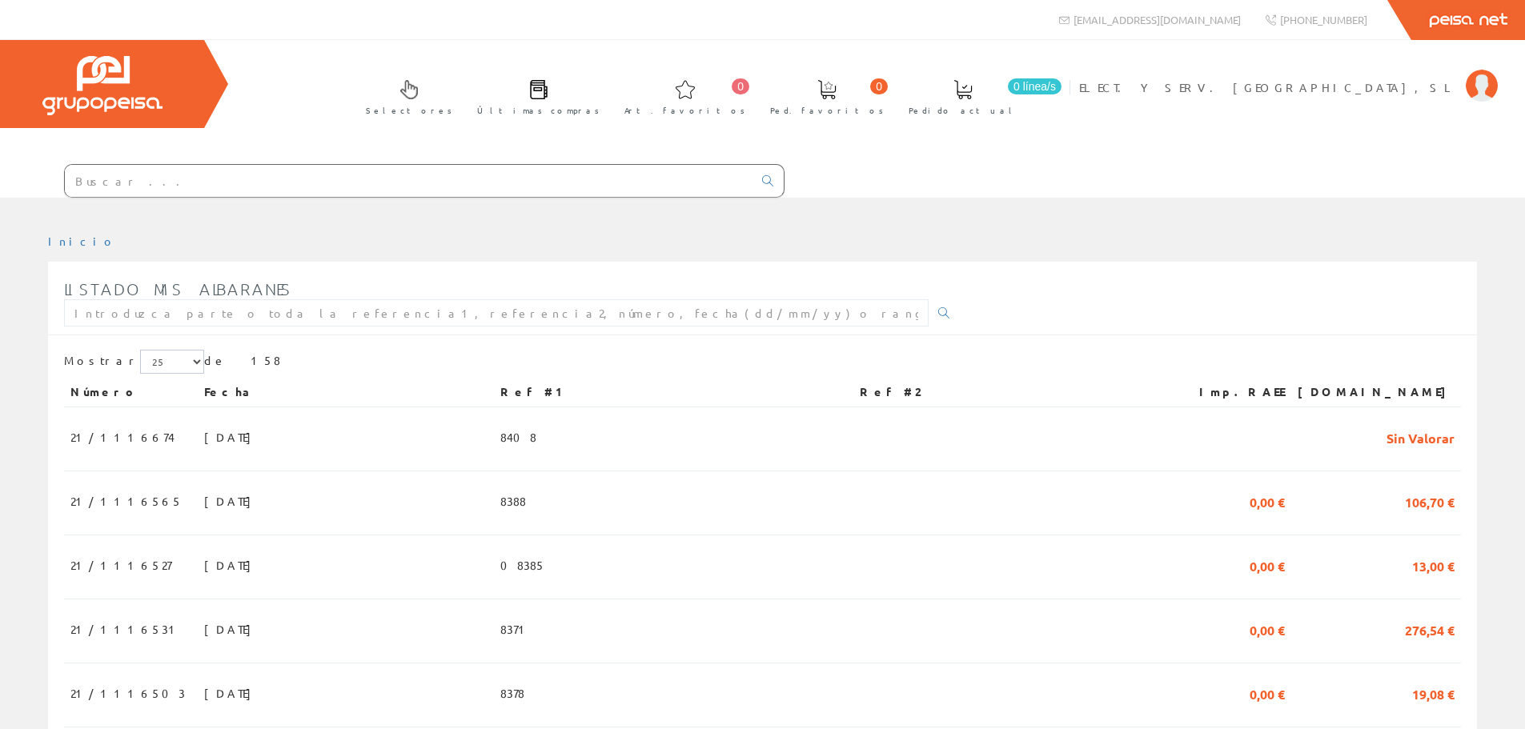
scroll to position [874, 0]
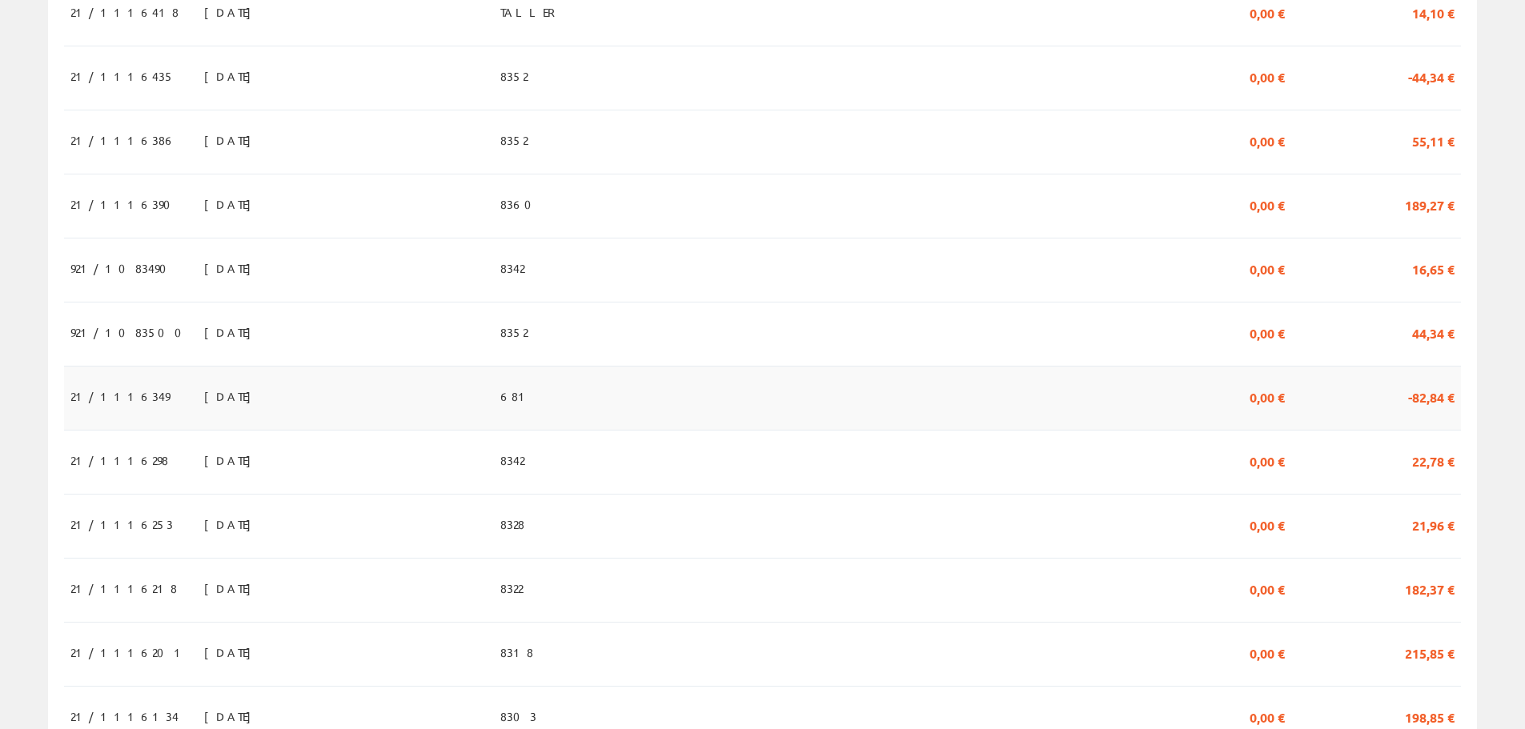
click at [204, 404] on span "11/09/2025" at bounding box center [231, 396] width 55 height 27
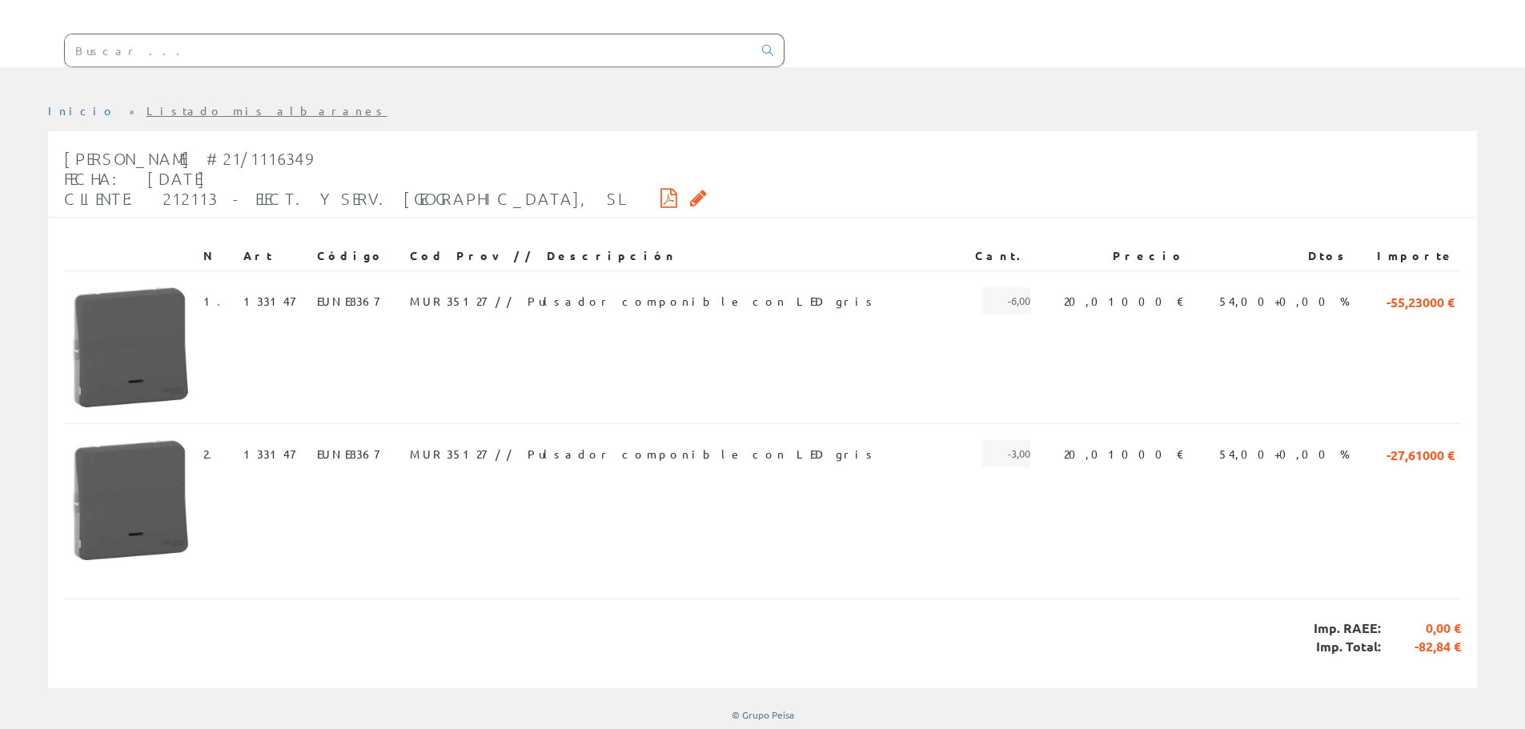
scroll to position [133, 0]
click at [147, 111] on link "Listado mis albaranes" at bounding box center [267, 108] width 241 height 14
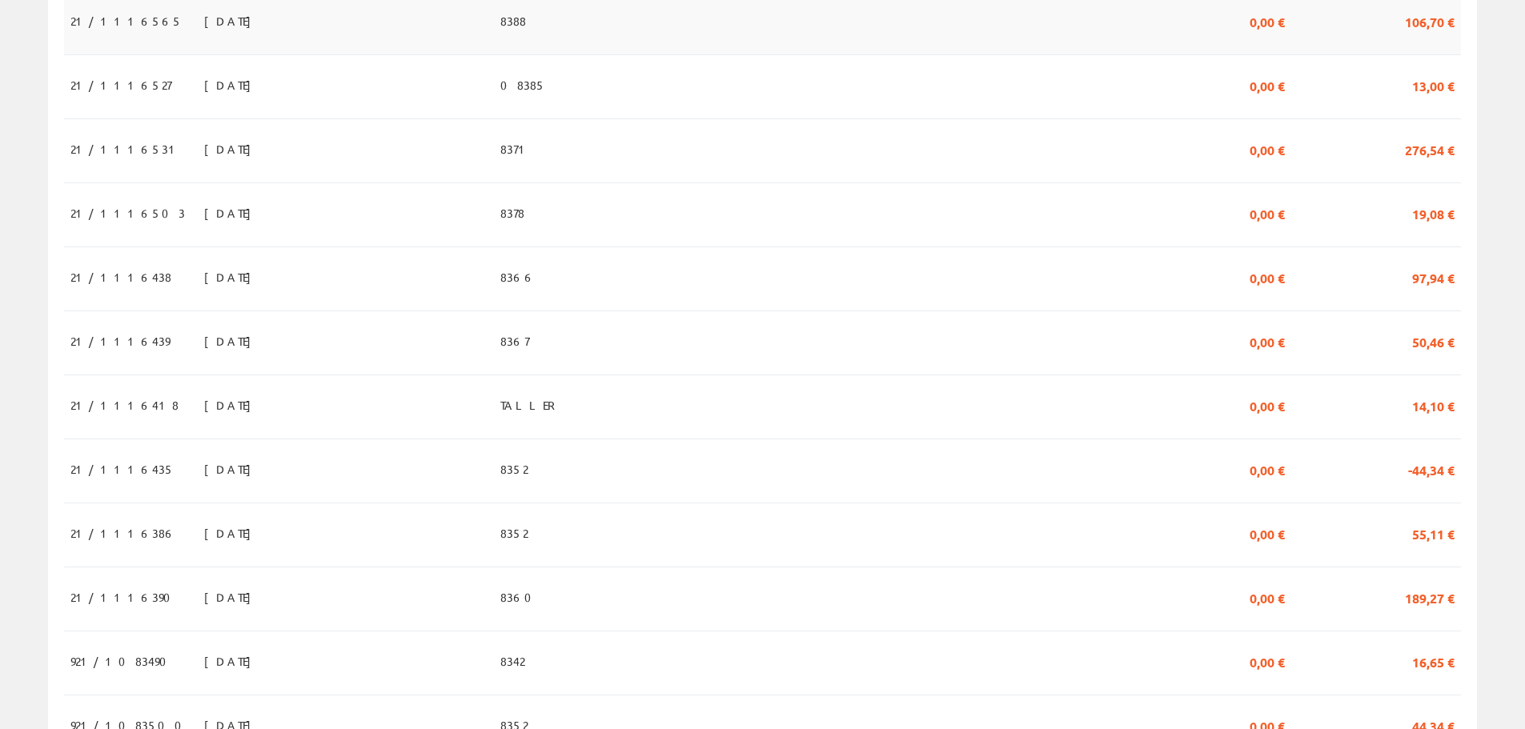
scroll to position [560, 0]
